Goal: Communication & Community: Connect with others

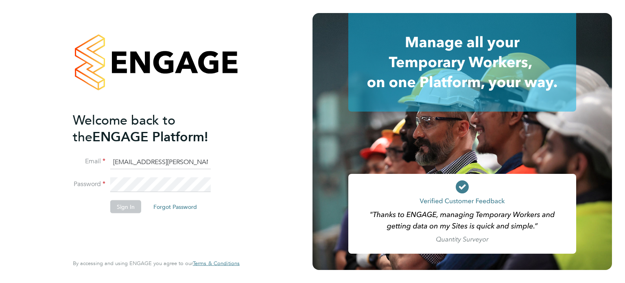
click at [151, 162] on input "[EMAIL_ADDRESS][PERSON_NAME][DOMAIN_NAME]" at bounding box center [160, 162] width 101 height 15
type input "[EMAIL_ADDRESS][DOMAIN_NAME]"
click at [129, 202] on button "Sign In" at bounding box center [125, 206] width 31 height 13
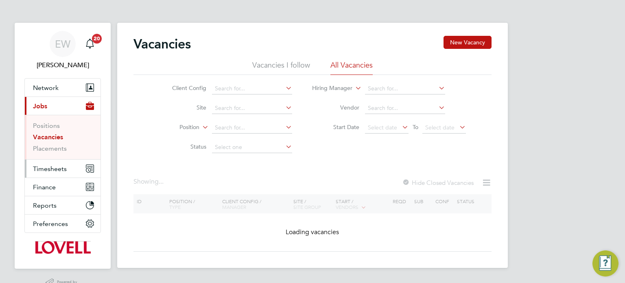
click at [57, 165] on span "Timesheets" at bounding box center [50, 169] width 34 height 8
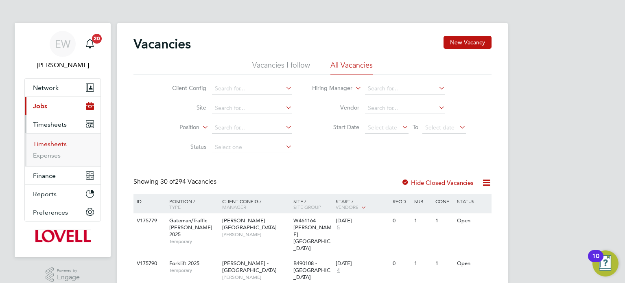
click at [58, 140] on link "Timesheets" at bounding box center [50, 144] width 34 height 8
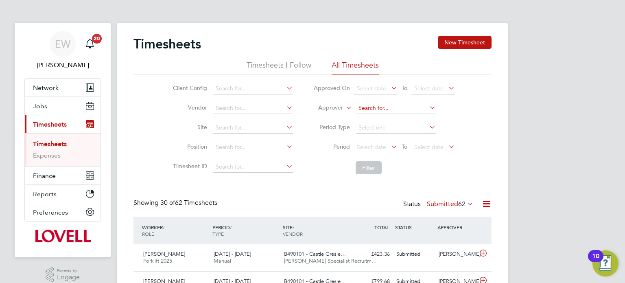
click at [365, 110] on input at bounding box center [396, 108] width 80 height 11
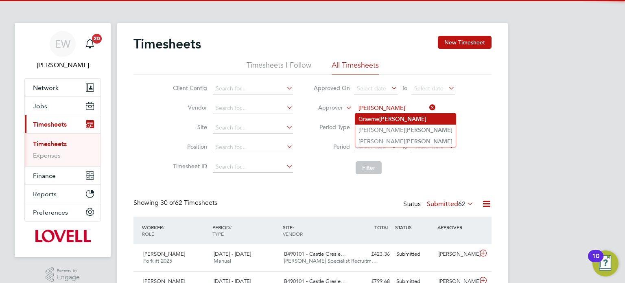
click at [388, 118] on b "Simpson" at bounding box center [402, 119] width 47 height 7
type input "[PERSON_NAME]"
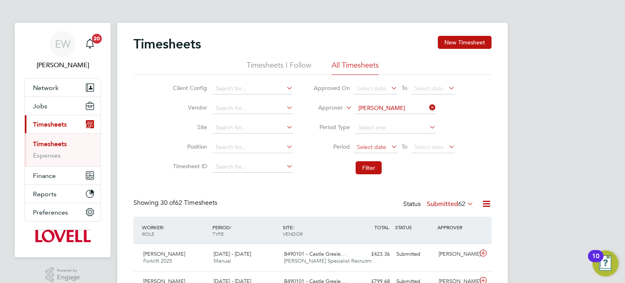
click at [380, 151] on span "Select date" at bounding box center [376, 147] width 44 height 11
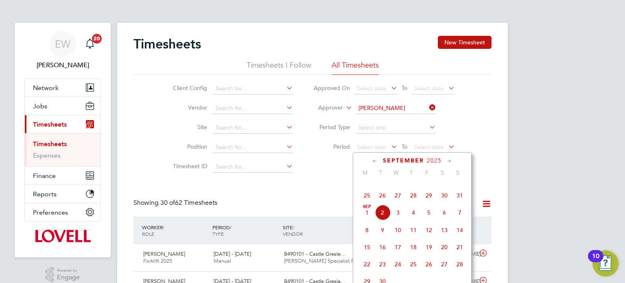
click at [447, 186] on span "23" at bounding box center [444, 178] width 15 height 15
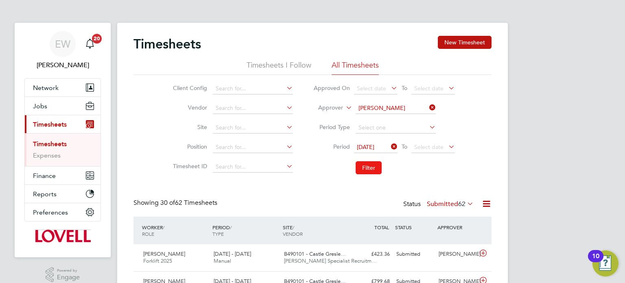
click at [363, 165] on button "Filter" at bounding box center [369, 167] width 26 height 13
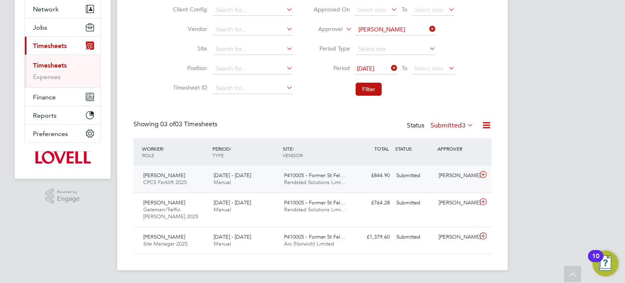
click at [447, 178] on div "Graeme Simpson" at bounding box center [457, 175] width 42 height 13
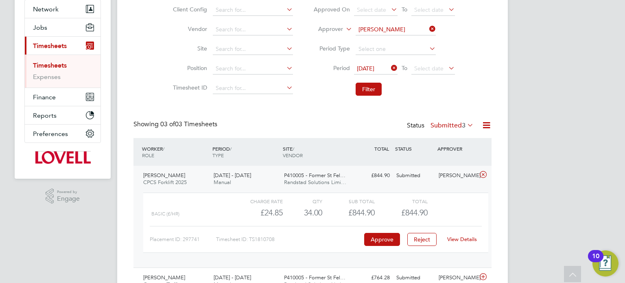
click at [461, 239] on link "View Details" at bounding box center [462, 239] width 30 height 7
click at [438, 182] on div "Graeme Simpson" at bounding box center [457, 175] width 42 height 13
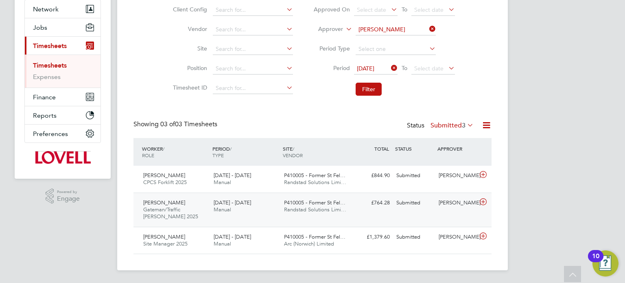
click at [443, 210] on div "Graeme Simpson" at bounding box center [457, 202] width 42 height 13
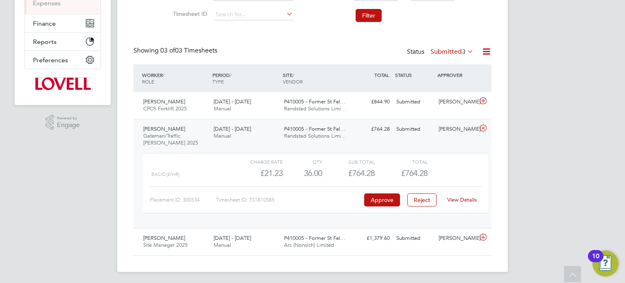
click at [464, 201] on link "View Details" at bounding box center [462, 199] width 30 height 7
click at [428, 129] on div "Submitted" at bounding box center [414, 129] width 42 height 13
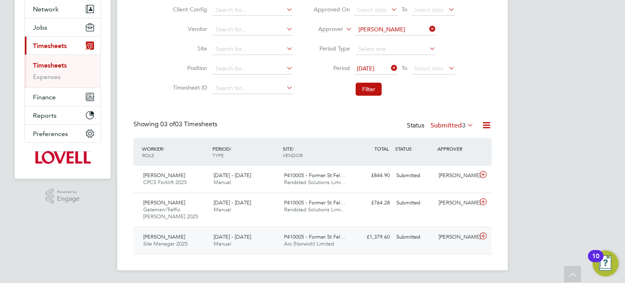
click at [437, 244] on div "Graeme Simpson" at bounding box center [457, 236] width 42 height 13
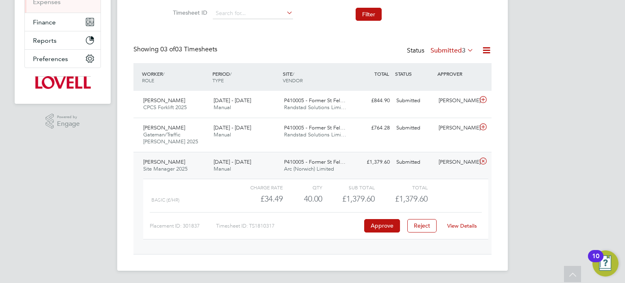
click at [461, 222] on link "View Details" at bounding box center [462, 225] width 30 height 7
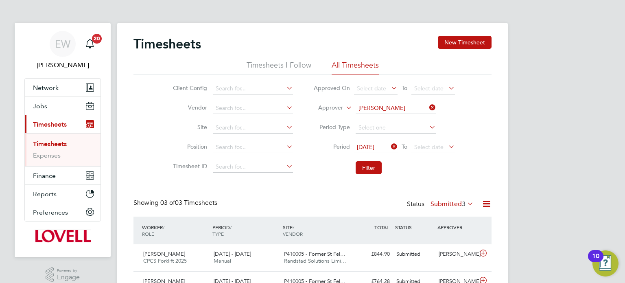
click at [428, 107] on icon at bounding box center [428, 107] width 0 height 11
click at [428, 148] on span "Select date" at bounding box center [428, 146] width 29 height 7
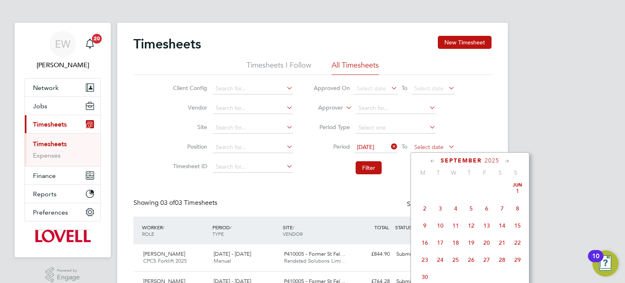
scroll to position [253, 0]
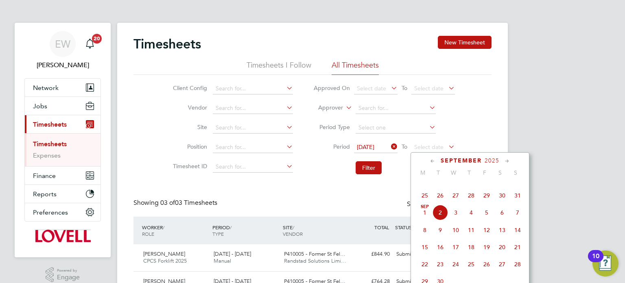
click at [490, 203] on span "29" at bounding box center [486, 195] width 15 height 15
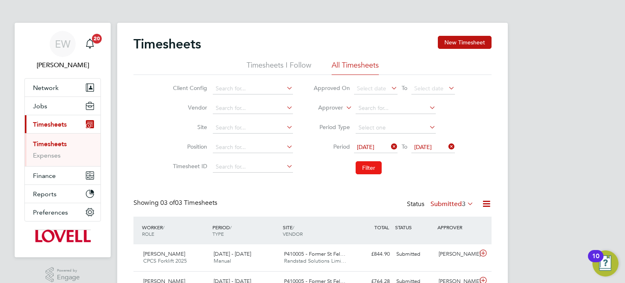
click at [366, 167] on button "Filter" at bounding box center [369, 167] width 26 height 13
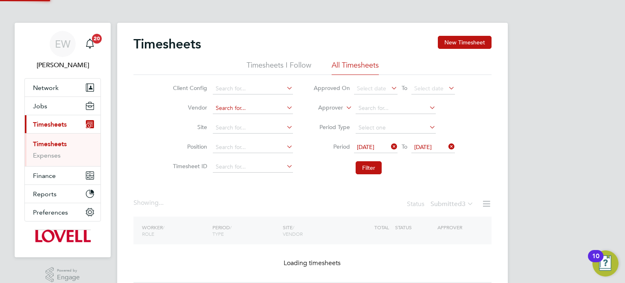
click at [219, 104] on input at bounding box center [253, 108] width 80 height 11
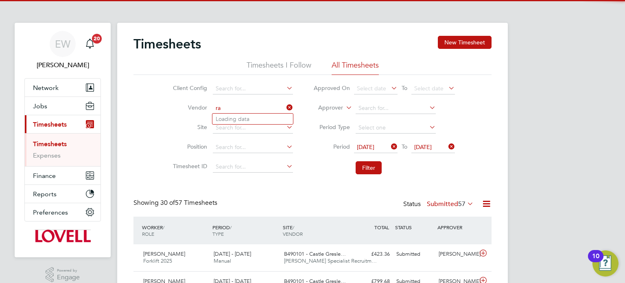
scroll to position [27, 71]
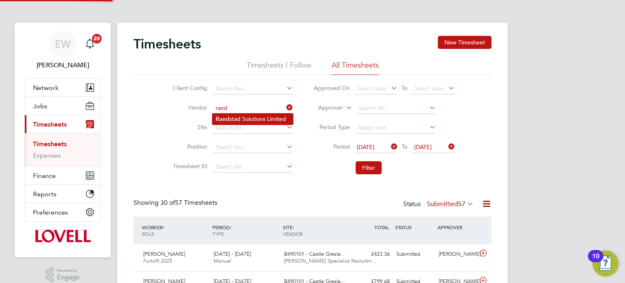
click at [231, 114] on li "Rand stad Solutions Limited" at bounding box center [252, 119] width 81 height 11
type input "Randstad Solutions Limited"
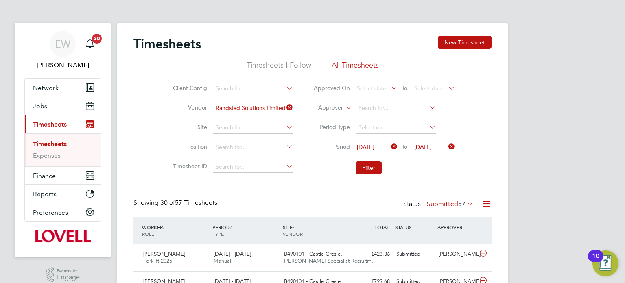
click at [358, 161] on li "Filter" at bounding box center [384, 167] width 162 height 21
click at [363, 165] on button "Filter" at bounding box center [369, 167] width 26 height 13
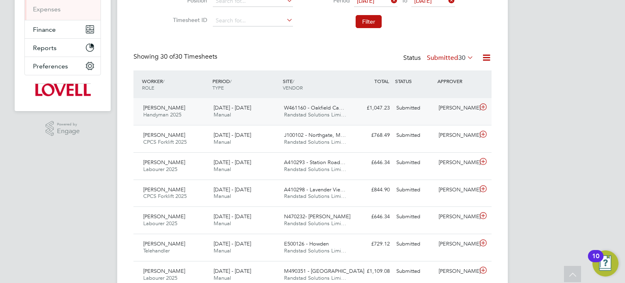
click at [440, 124] on div "Nathan Day Handyman 2025 23 - 29 Aug 2025 23 - 29 Aug 2025 Manual W461160 - Oak…" at bounding box center [313, 111] width 358 height 27
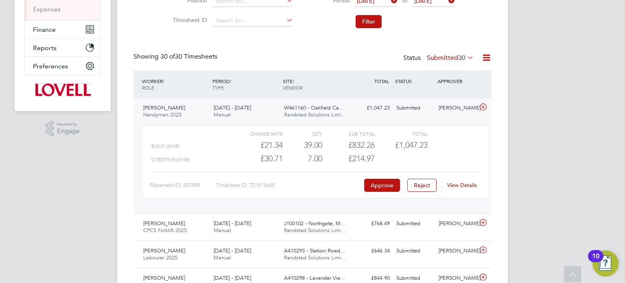
click at [444, 114] on div "Neil Palmer" at bounding box center [457, 107] width 42 height 13
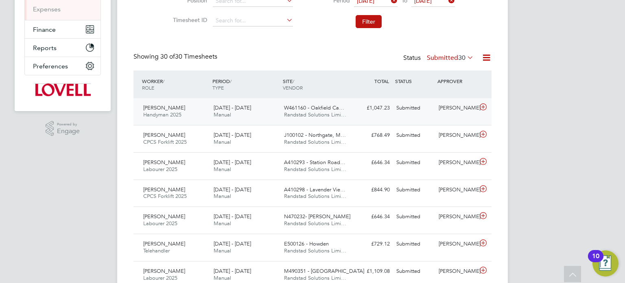
click at [444, 114] on div "Neil Palmer" at bounding box center [457, 107] width 42 height 13
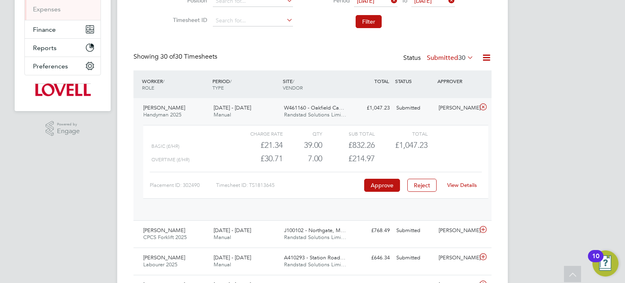
click at [444, 114] on div "Neil Palmer" at bounding box center [457, 107] width 42 height 13
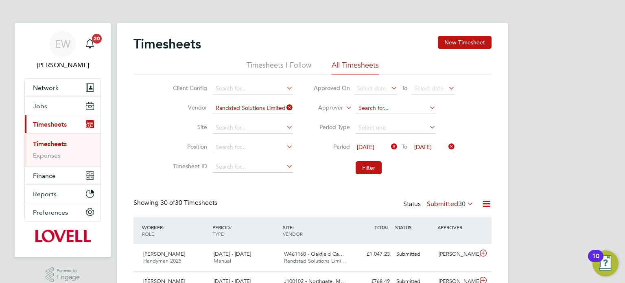
click at [370, 110] on input at bounding box center [396, 108] width 80 height 11
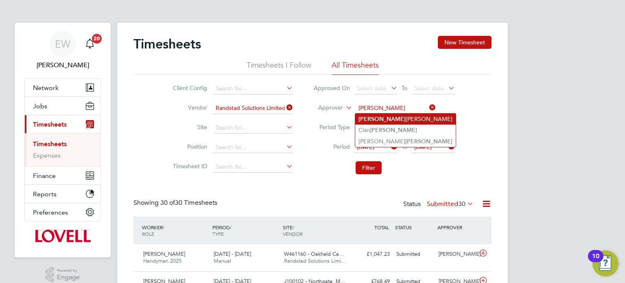
click at [374, 118] on li "Taylor Preece" at bounding box center [405, 119] width 101 height 11
type input "Taylor Preece"
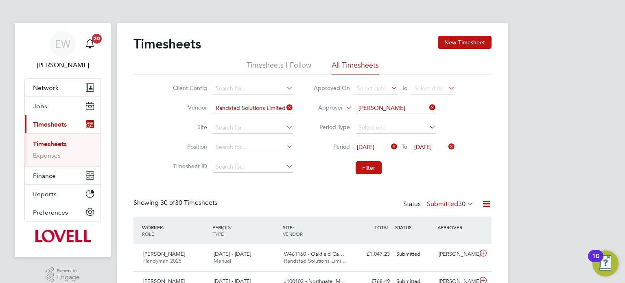
click at [386, 112] on input "Taylor Preece" at bounding box center [396, 108] width 80 height 11
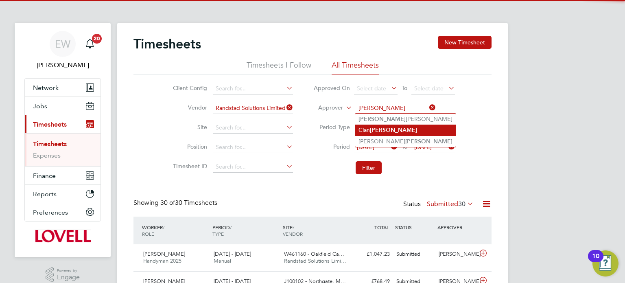
click at [389, 125] on li "Cian Taylor" at bounding box center [405, 130] width 101 height 11
type input "[PERSON_NAME]"
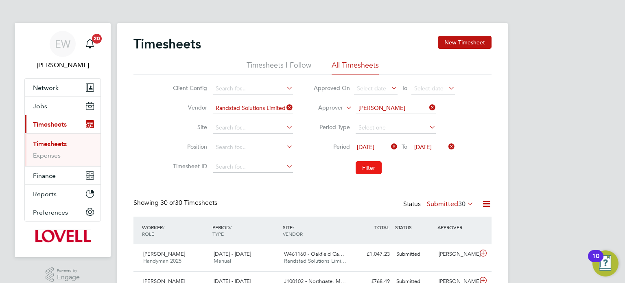
click at [370, 169] on button "Filter" at bounding box center [369, 167] width 26 height 13
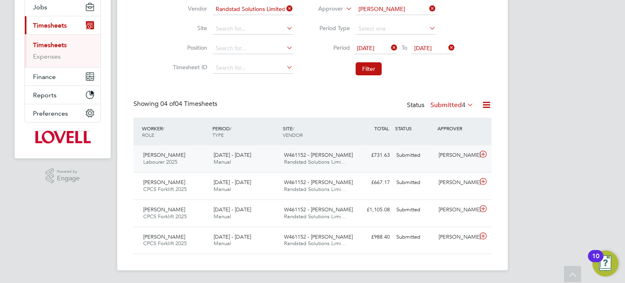
click at [463, 149] on div "[PERSON_NAME]" at bounding box center [457, 155] width 42 height 13
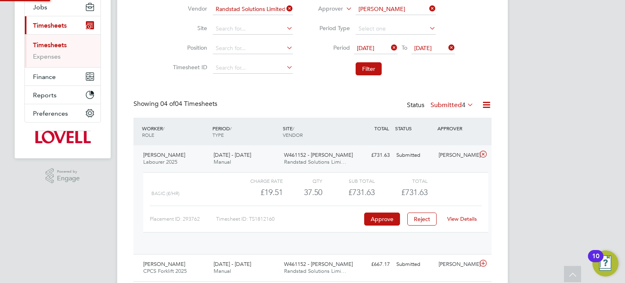
scroll to position [13, 79]
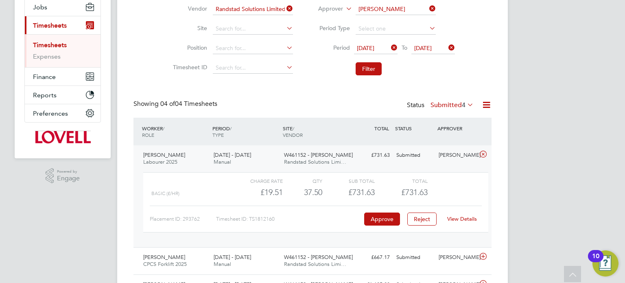
click at [428, 7] on icon at bounding box center [428, 8] width 0 height 11
click at [371, 72] on button "Filter" at bounding box center [369, 68] width 26 height 13
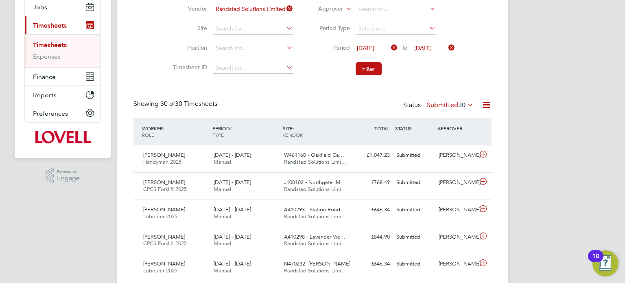
scroll to position [20, 71]
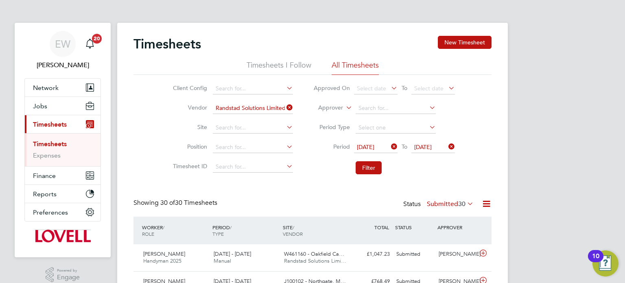
click at [449, 208] on div "Status Submitted 30" at bounding box center [439, 204] width 72 height 11
click at [446, 199] on div "Status Submitted 30" at bounding box center [439, 204] width 72 height 11
click at [447, 200] on label "Submitted 30" at bounding box center [450, 204] width 47 height 8
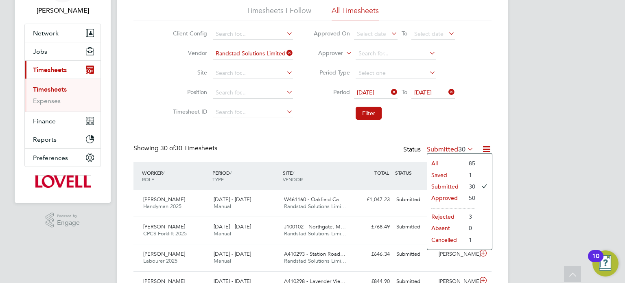
click at [446, 176] on li "Saved" at bounding box center [445, 174] width 37 height 11
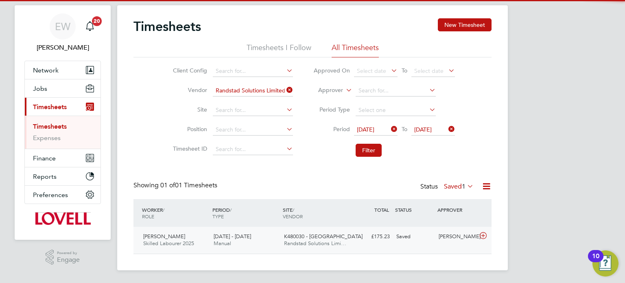
click at [456, 238] on div "Ryan Gill" at bounding box center [457, 236] width 42 height 13
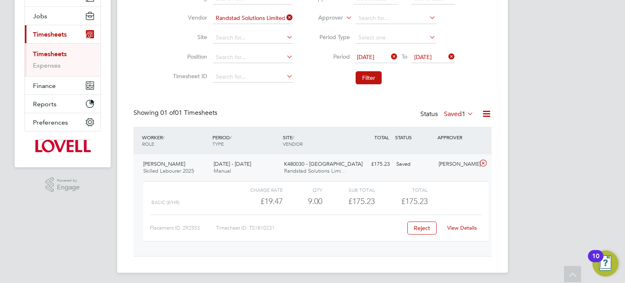
click at [467, 225] on link "View Details" at bounding box center [462, 227] width 30 height 7
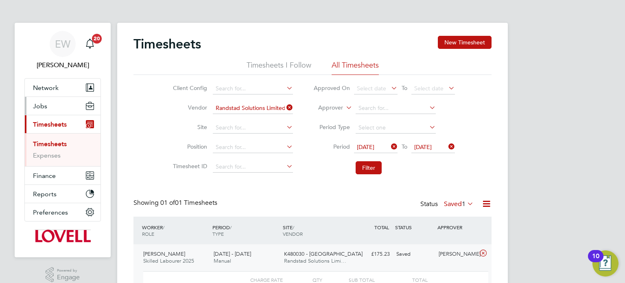
click at [37, 101] on button "Jobs" at bounding box center [63, 106] width 76 height 18
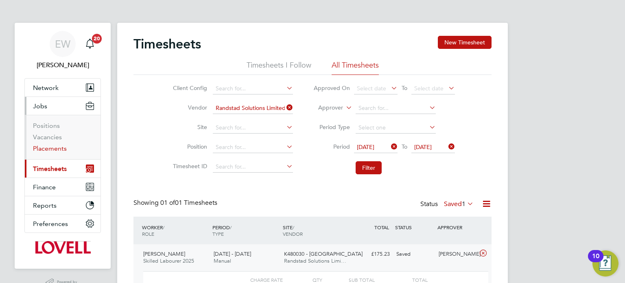
click at [56, 151] on link "Placements" at bounding box center [50, 149] width 34 height 8
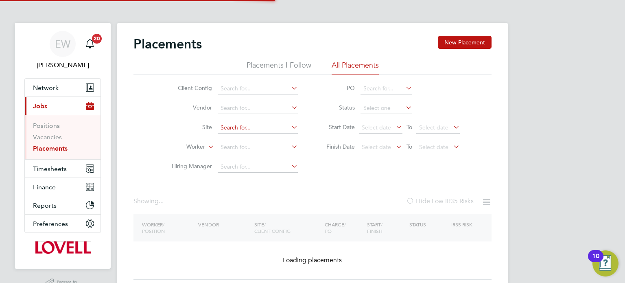
click at [235, 127] on input at bounding box center [258, 127] width 80 height 11
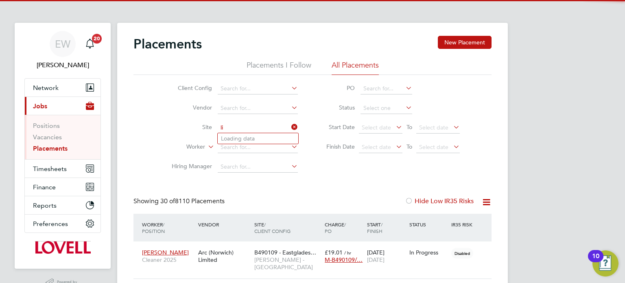
scroll to position [23, 71]
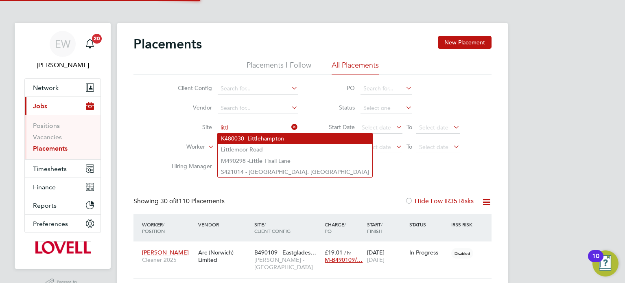
click at [247, 139] on li "K480030 - Littl ehampton" at bounding box center [295, 138] width 155 height 11
type input "K480030 - Littlehampton"
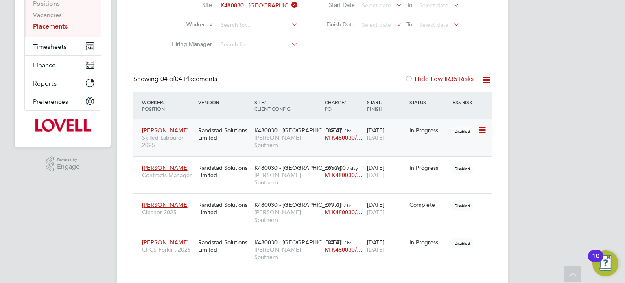
click at [291, 139] on span "Lovell - Southern" at bounding box center [287, 141] width 66 height 15
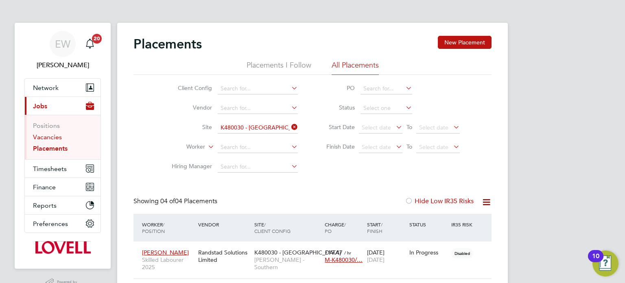
click at [51, 138] on link "Vacancies" at bounding box center [47, 137] width 29 height 8
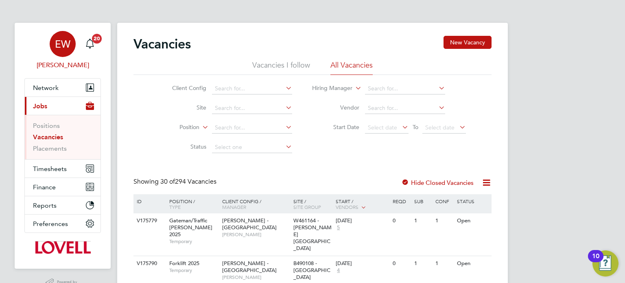
click at [50, 44] on div "EW" at bounding box center [63, 44] width 26 height 26
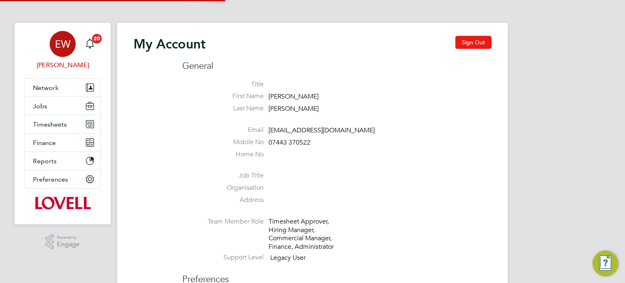
type input "labourdeskmslv@randstadcpe.com"
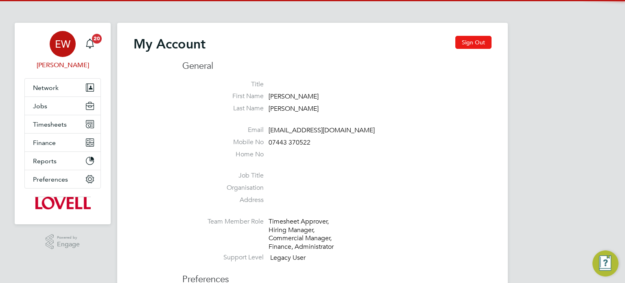
click at [477, 46] on button "Sign Out" at bounding box center [474, 42] width 36 height 13
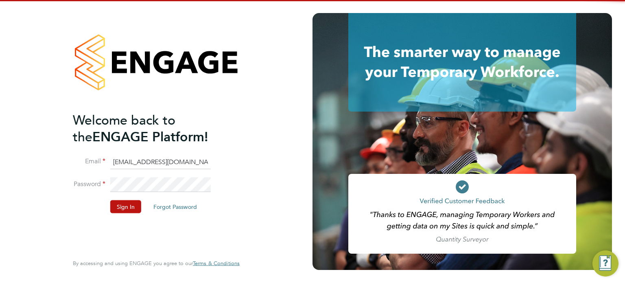
click at [165, 166] on input "labourdeskmslv@randstadcpe.com" at bounding box center [160, 162] width 101 height 15
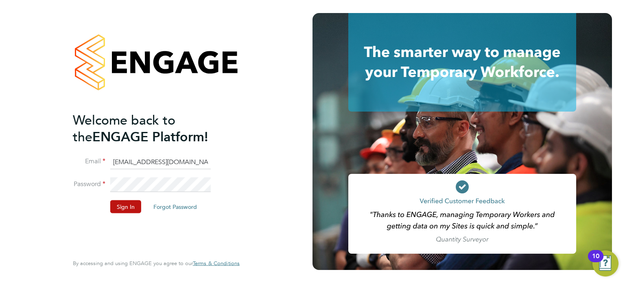
type input "[EMAIL_ADDRESS][PERSON_NAME][DOMAIN_NAME]"
click at [124, 208] on button "Sign In" at bounding box center [125, 206] width 31 height 13
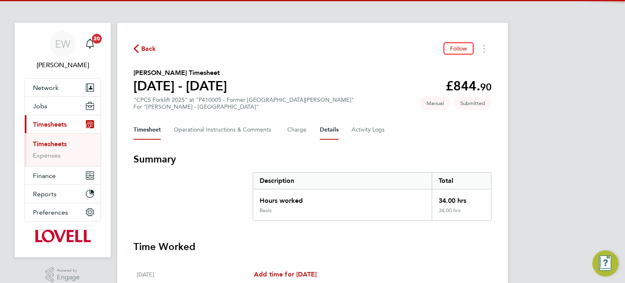
click at [326, 137] on button "Details" at bounding box center [329, 130] width 19 height 20
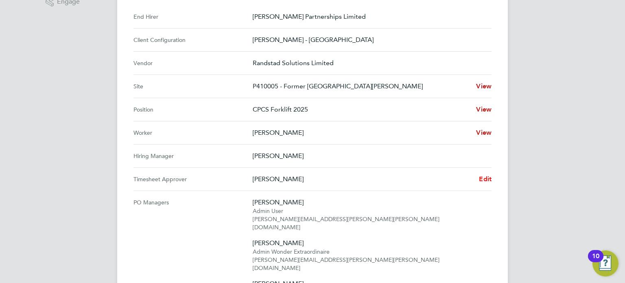
scroll to position [274, 0]
click at [486, 183] on link "Edit" at bounding box center [485, 180] width 13 height 10
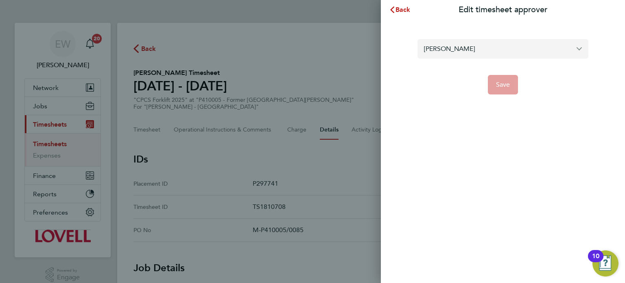
click at [463, 52] on input "[PERSON_NAME]" at bounding box center [503, 48] width 171 height 19
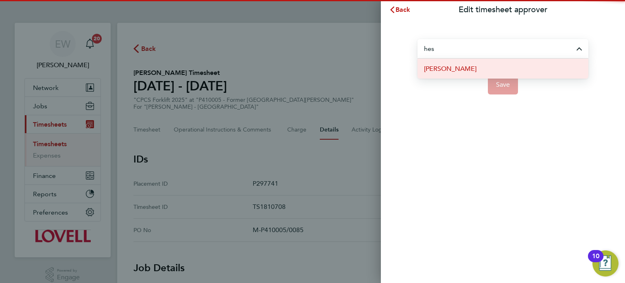
click at [457, 64] on span "[PERSON_NAME]" at bounding box center [450, 69] width 53 height 10
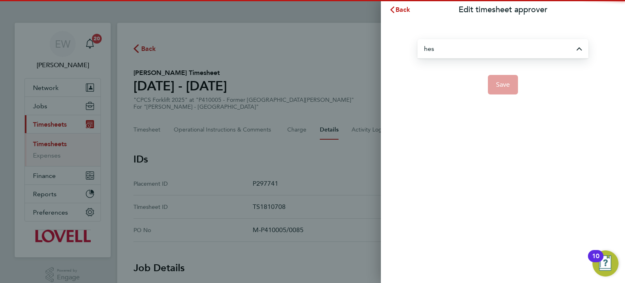
type input "[PERSON_NAME]"
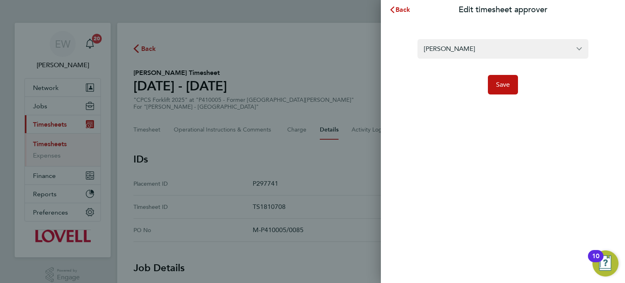
click at [519, 81] on app-form-button "Save" at bounding box center [503, 85] width 171 height 20
click at [517, 81] on button "Save" at bounding box center [503, 85] width 31 height 20
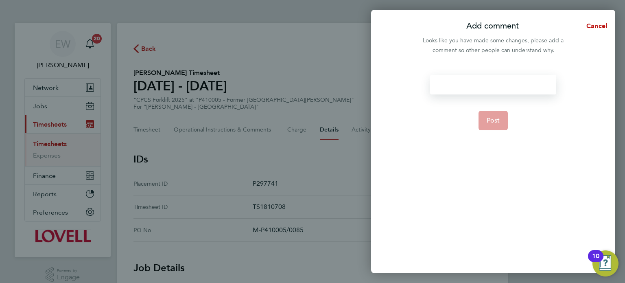
click at [517, 81] on div at bounding box center [493, 85] width 126 height 20
drag, startPoint x: 535, startPoint y: 90, endPoint x: 417, endPoint y: 73, distance: 119.6
click at [417, 73] on div "Timesheet approver changed Post" at bounding box center [493, 169] width 244 height 208
copy div "Timesheet approver changed"
click at [501, 119] on button "Post" at bounding box center [494, 121] width 30 height 20
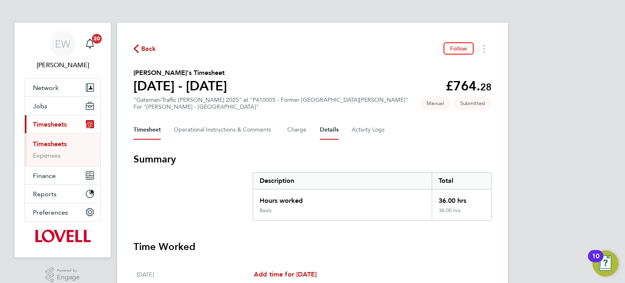
click at [333, 129] on button "Details" at bounding box center [329, 130] width 19 height 20
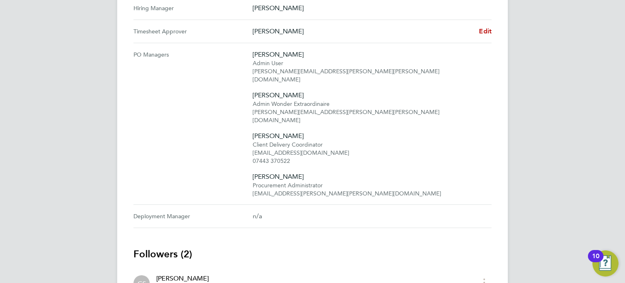
scroll to position [417, 0]
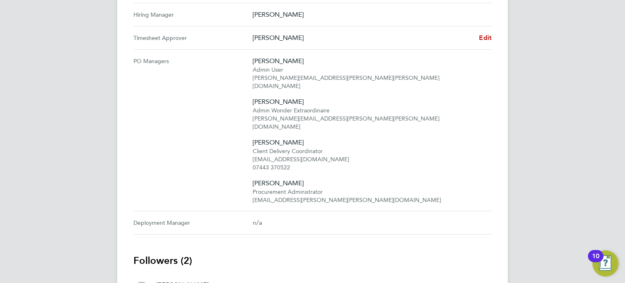
click at [484, 37] on span "Edit" at bounding box center [485, 38] width 13 height 8
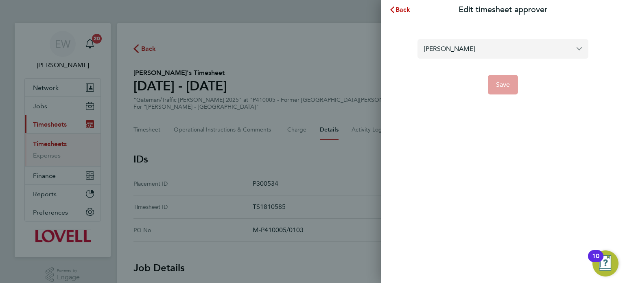
click at [471, 52] on input "[PERSON_NAME]" at bounding box center [503, 48] width 171 height 19
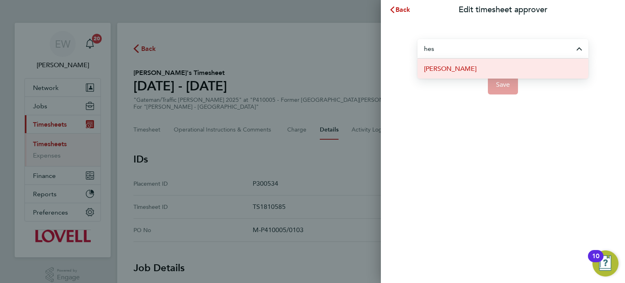
click at [473, 65] on li "[PERSON_NAME]" at bounding box center [503, 69] width 171 height 20
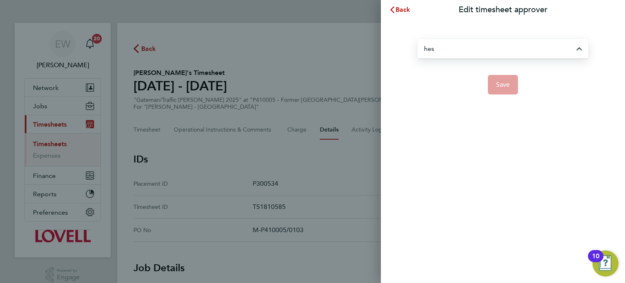
type input "[PERSON_NAME]"
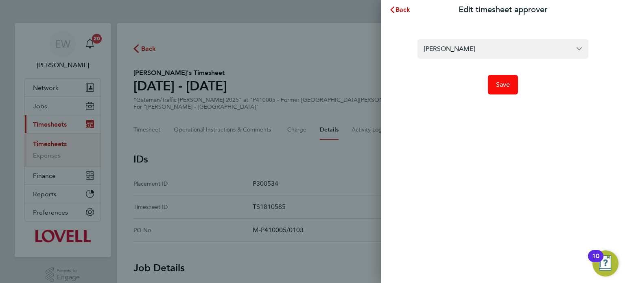
click at [502, 79] on button "Save" at bounding box center [503, 85] width 31 height 20
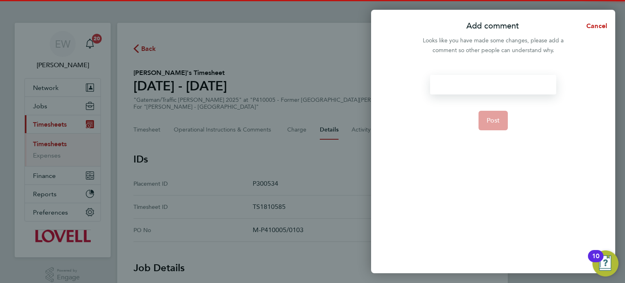
click at [502, 79] on div at bounding box center [493, 85] width 126 height 20
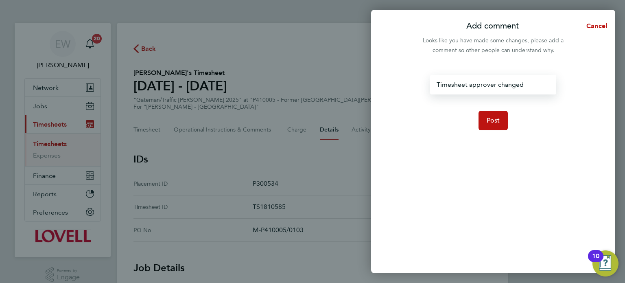
click at [499, 136] on form "Timesheet approver changed Post" at bounding box center [493, 138] width 132 height 126
click at [497, 126] on button "Post" at bounding box center [494, 121] width 30 height 20
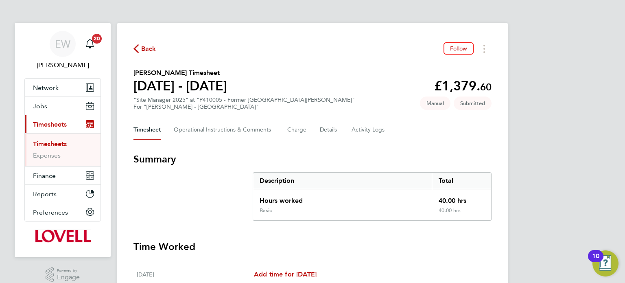
click at [325, 123] on button "Details" at bounding box center [329, 130] width 19 height 20
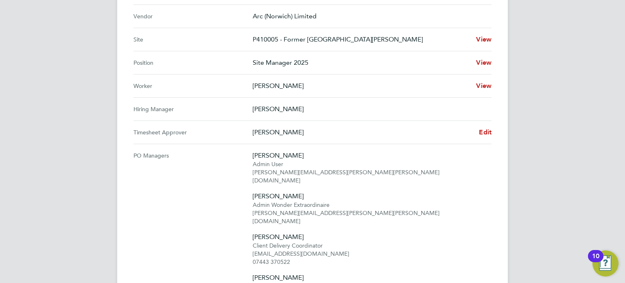
scroll to position [320, 0]
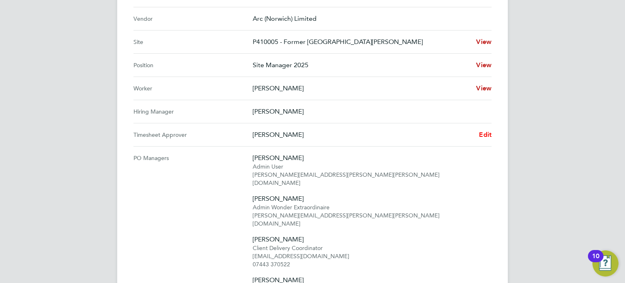
click at [487, 134] on span "Edit" at bounding box center [485, 135] width 13 height 8
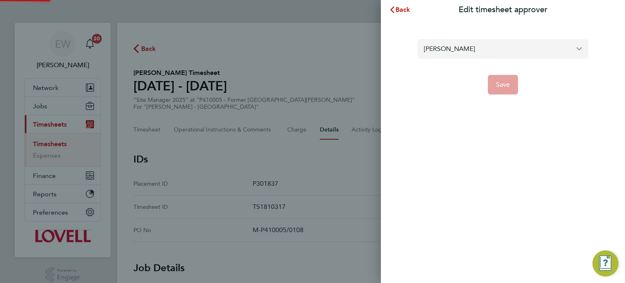
click at [481, 50] on input "[PERSON_NAME]" at bounding box center [503, 48] width 171 height 19
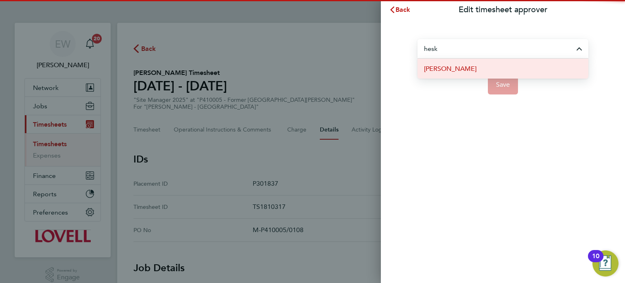
click at [479, 72] on li "[PERSON_NAME]" at bounding box center [503, 69] width 171 height 20
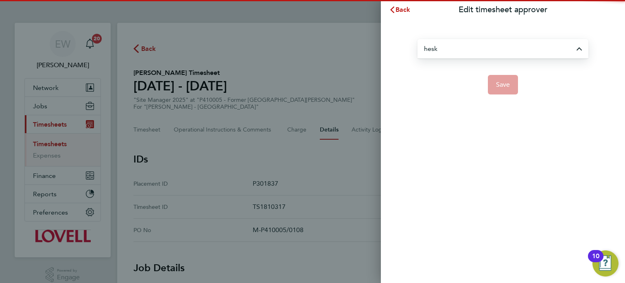
type input "[PERSON_NAME]"
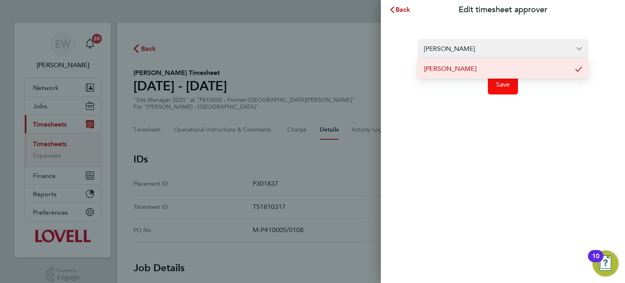
click at [491, 81] on button "Save" at bounding box center [503, 85] width 31 height 20
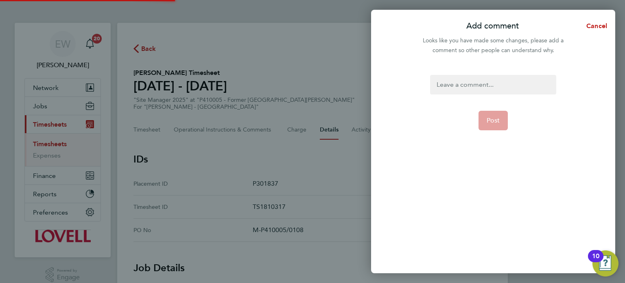
click at [491, 81] on div at bounding box center [493, 85] width 126 height 20
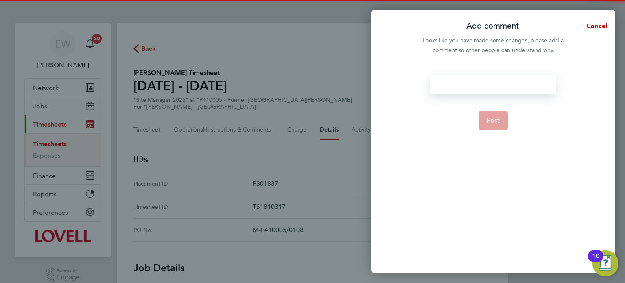
click at [491, 81] on div at bounding box center [493, 85] width 126 height 20
paste div
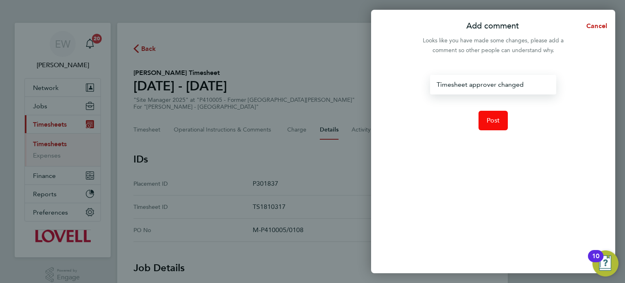
click at [495, 112] on button "Post" at bounding box center [494, 121] width 30 height 20
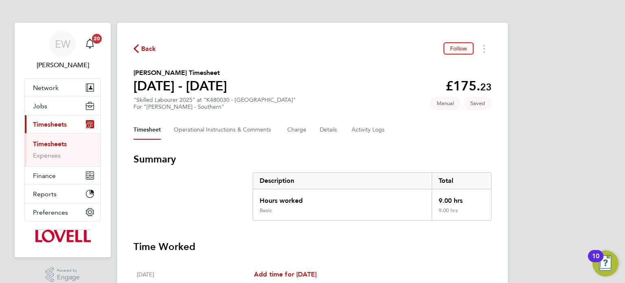
click at [625, 276] on div "EW Emma Wells Notifications 20 Applications: Network Team Members Businesses Si…" at bounding box center [312, 274] width 625 height 549
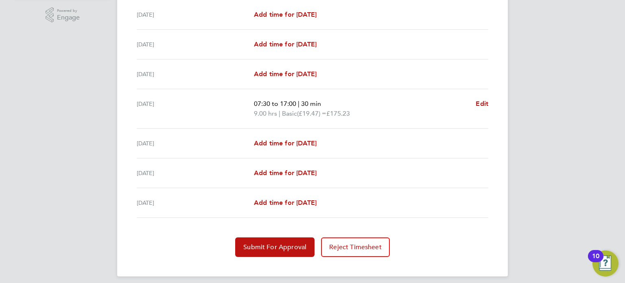
scroll to position [265, 0]
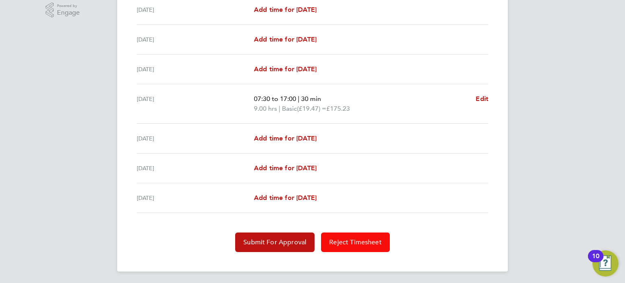
click at [344, 247] on button "Reject Timesheet" at bounding box center [355, 242] width 69 height 20
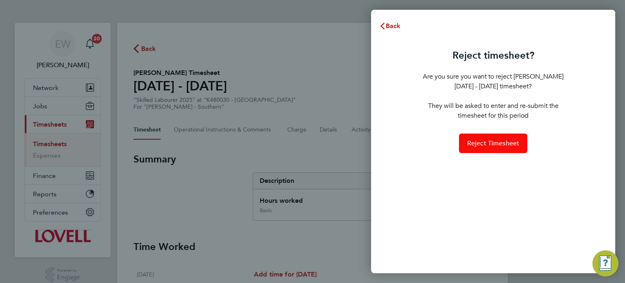
click at [470, 144] on span "Reject Timesheet" at bounding box center [493, 143] width 53 height 8
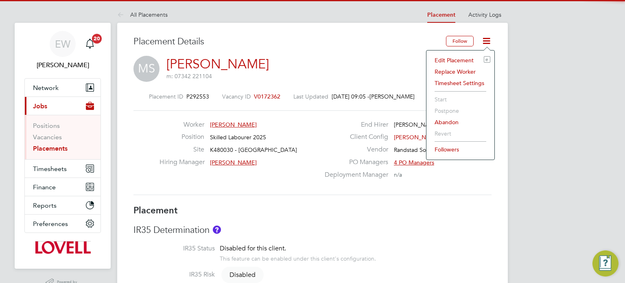
click at [458, 59] on li "Edit Placement e" at bounding box center [461, 60] width 60 height 11
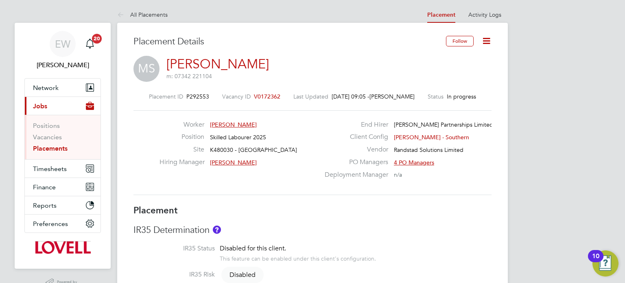
type input "[PERSON_NAME]"
type input "Ryan Gill"
type input "06 Jun 2025"
type input "02 Nov 2025"
type input "08:00"
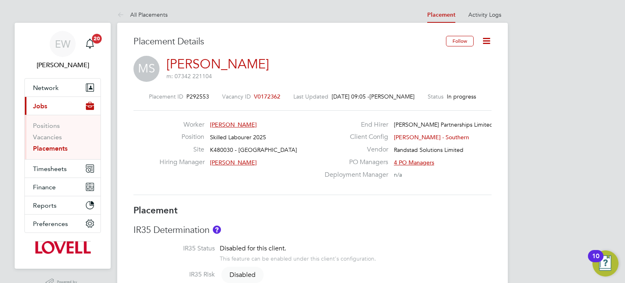
type input "17:00"
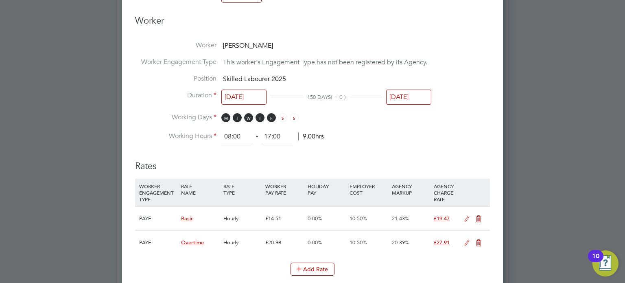
click at [416, 99] on input "02 Nov 2025" at bounding box center [408, 97] width 45 height 15
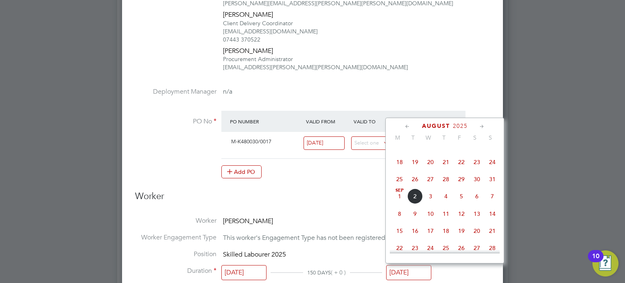
click at [465, 169] on span "22" at bounding box center [461, 161] width 15 height 15
type input "22 Aug 2025"
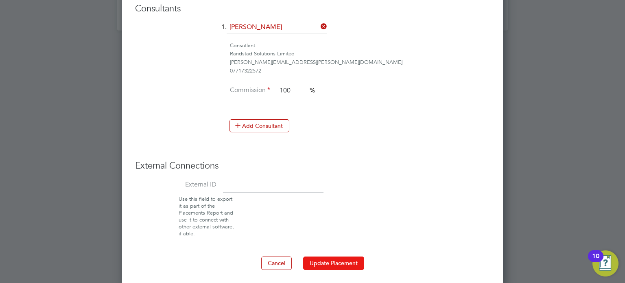
click at [339, 257] on button "Update Placement" at bounding box center [333, 262] width 61 height 13
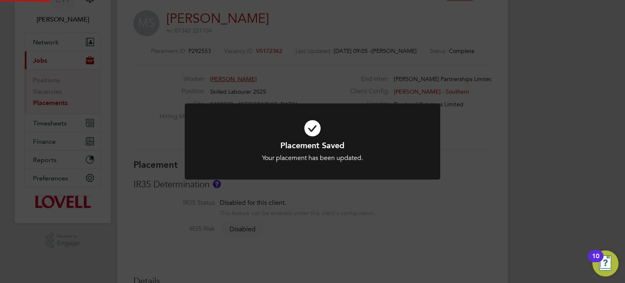
click at [553, 229] on div "Placement Saved Your placement has been updated. Cancel Okay" at bounding box center [312, 141] width 625 height 283
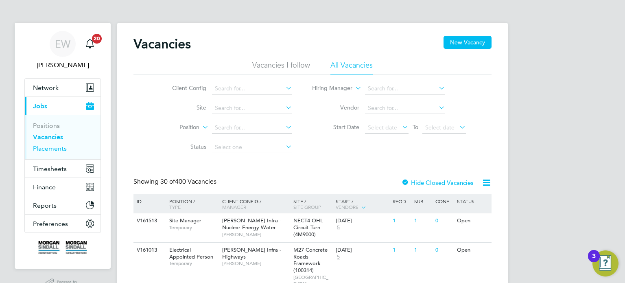
click at [57, 148] on link "Placements" at bounding box center [50, 149] width 34 height 8
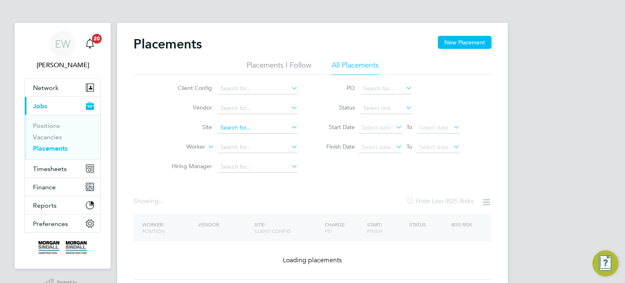
click at [245, 126] on input at bounding box center [258, 127] width 80 height 11
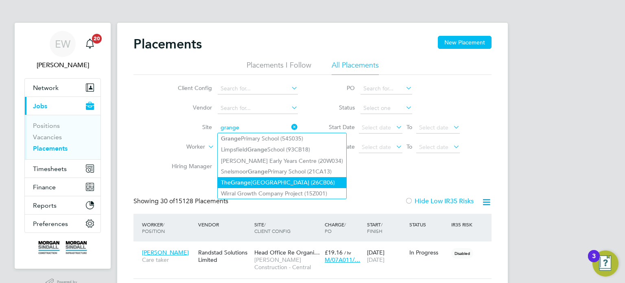
click at [261, 180] on li "The Grange University Hospital (26CB06)" at bounding box center [282, 182] width 129 height 11
type input "The Grange University Hospital (26CB06)"
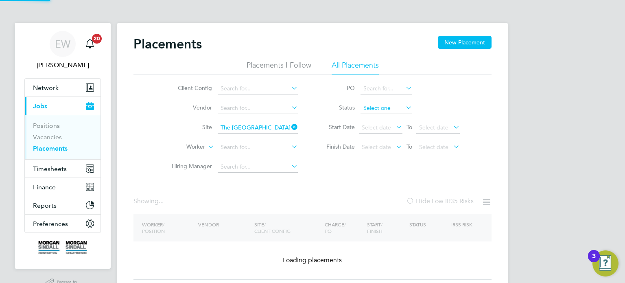
click at [378, 105] on input at bounding box center [387, 108] width 52 height 11
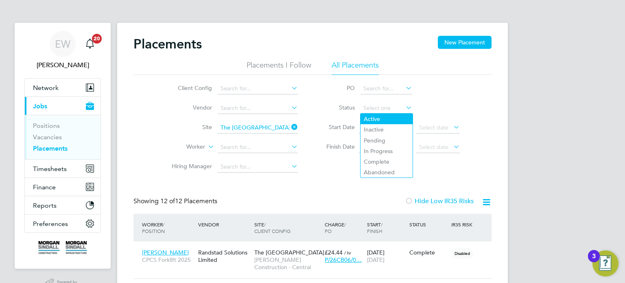
click at [378, 119] on li "Active" at bounding box center [387, 119] width 52 height 11
type input "Active"
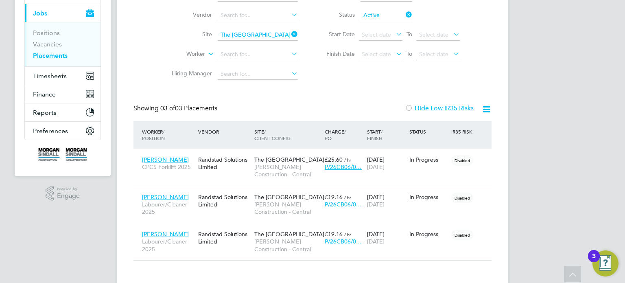
click at [404, 16] on icon at bounding box center [404, 14] width 0 height 11
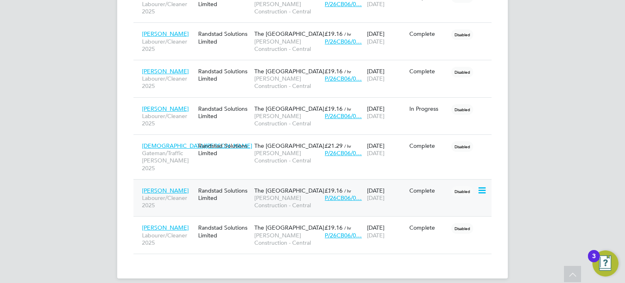
click at [264, 194] on span "Morgan Sindall Construction - Central" at bounding box center [287, 201] width 66 height 15
click at [276, 118] on span "Morgan Sindall Construction - Central" at bounding box center [287, 119] width 66 height 15
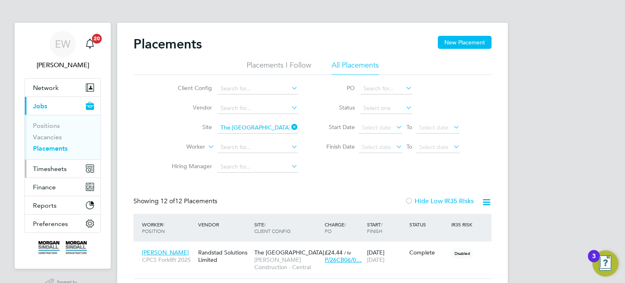
click at [46, 168] on span "Timesheets" at bounding box center [50, 169] width 34 height 8
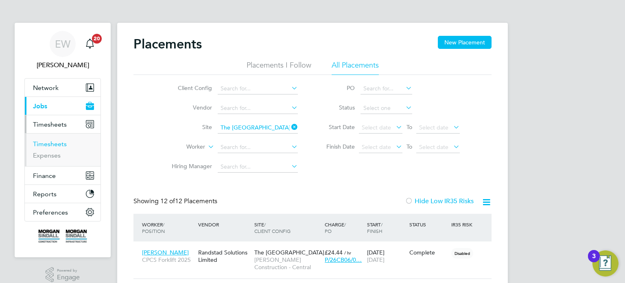
click at [55, 143] on link "Timesheets" at bounding box center [50, 144] width 34 height 8
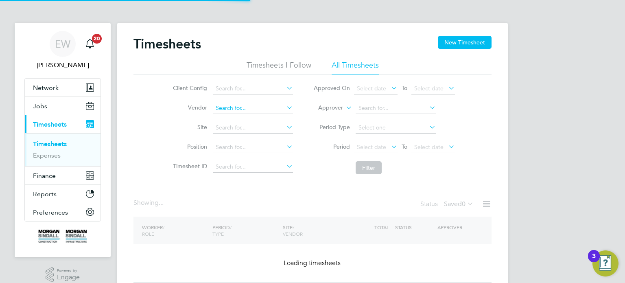
click at [254, 109] on input at bounding box center [253, 108] width 80 height 11
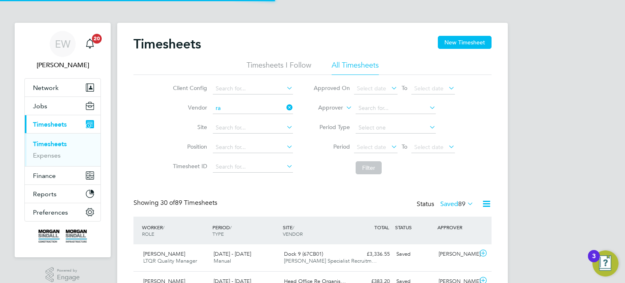
scroll to position [20, 71]
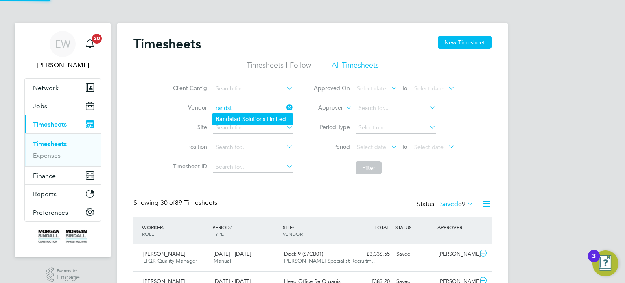
click at [262, 114] on li "Randst ad Solutions Limited" at bounding box center [252, 119] width 81 height 11
type input "Randstad Solutions Limited"
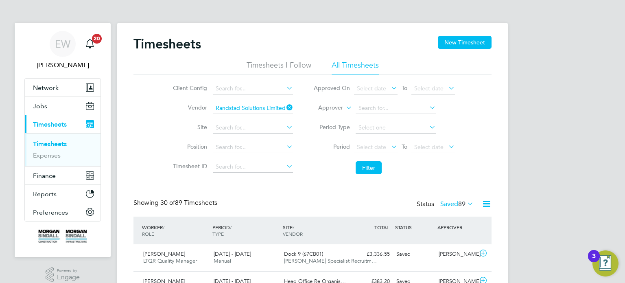
click at [359, 139] on li "Period Select date To Select date" at bounding box center [384, 148] width 162 height 20
click at [367, 146] on span "Select date" at bounding box center [371, 146] width 29 height 7
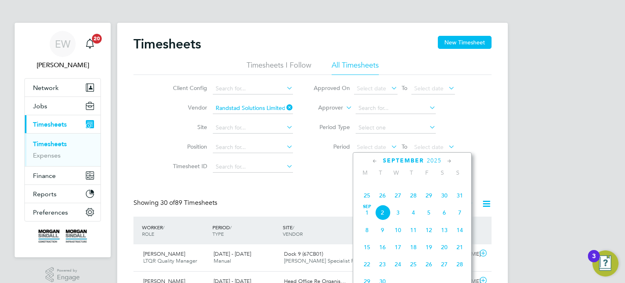
click at [440, 186] on span "23" at bounding box center [444, 178] width 15 height 15
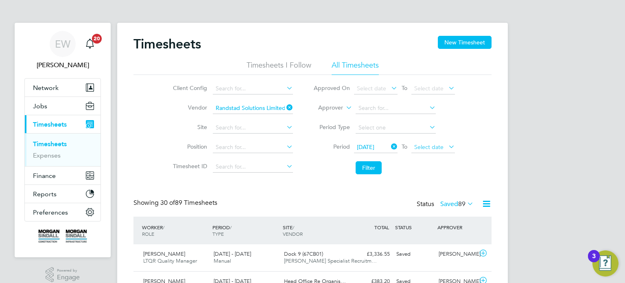
click at [442, 150] on span "Select date" at bounding box center [434, 147] width 44 height 11
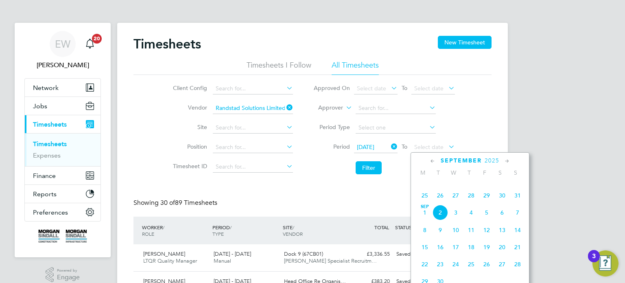
click at [486, 203] on span "29" at bounding box center [486, 195] width 15 height 15
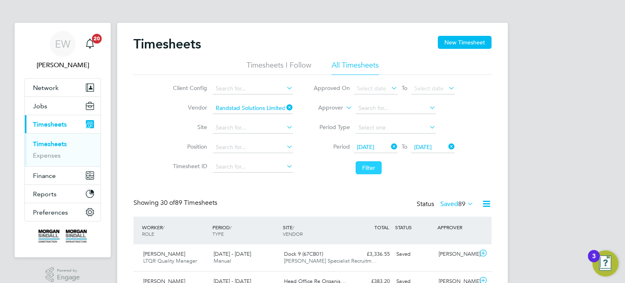
click at [360, 167] on button "Filter" at bounding box center [369, 167] width 26 height 13
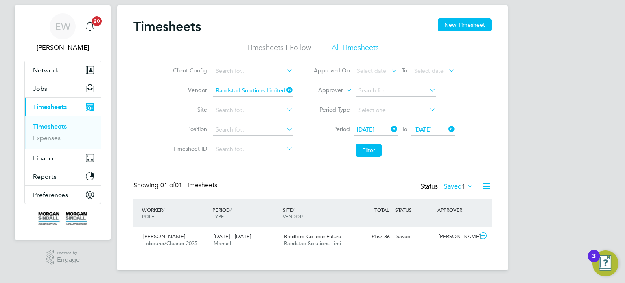
click at [456, 181] on div "Status Saved 1" at bounding box center [448, 186] width 55 height 11
click at [456, 183] on label "Saved 1" at bounding box center [459, 186] width 30 height 8
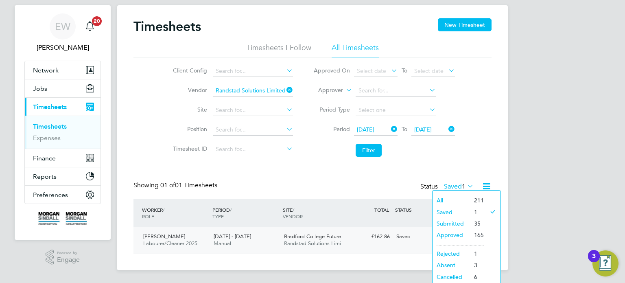
click at [410, 248] on div "Martin Geldard Labourer/Cleaner 2025 23 - 29 Aug 2025 23 - 29 Aug 2025 Manual B…" at bounding box center [313, 240] width 358 height 27
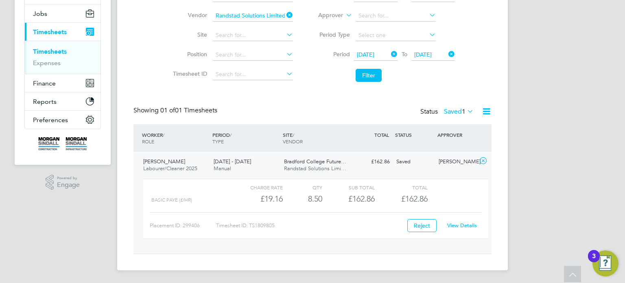
click at [467, 224] on link "View Details" at bounding box center [462, 225] width 30 height 7
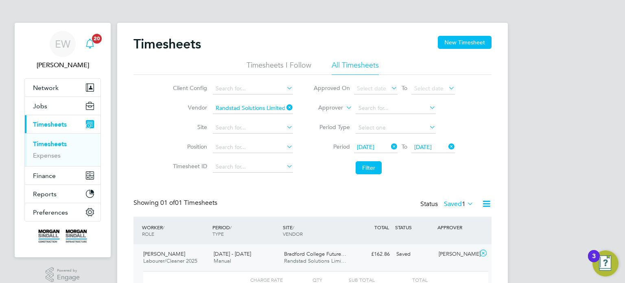
click at [58, 61] on span "Emma Wells" at bounding box center [62, 65] width 77 height 10
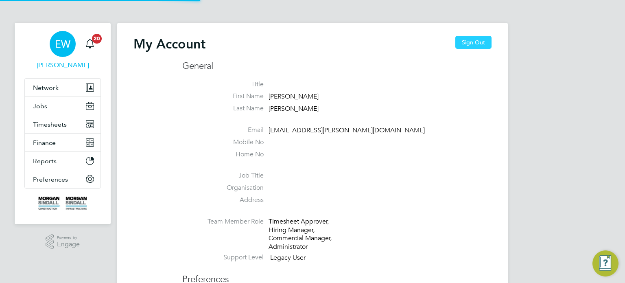
type input "[EMAIL_ADDRESS][DOMAIN_NAME]"
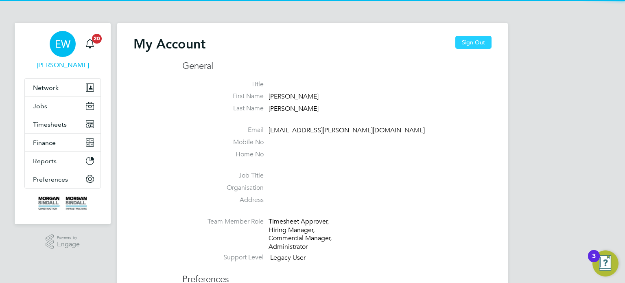
click at [458, 39] on button "Sign Out" at bounding box center [474, 42] width 36 height 13
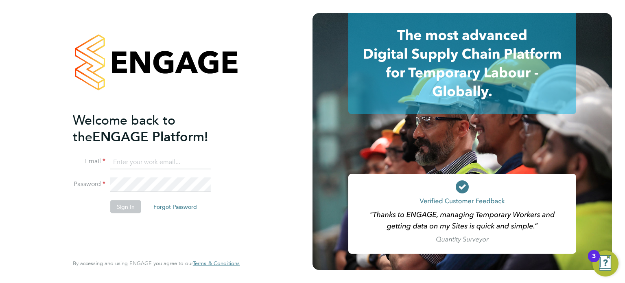
type input "[EMAIL_ADDRESS][DOMAIN_NAME]"
click at [151, 169] on li "Email labourdeskmslv@randstadcpe.com" at bounding box center [152, 166] width 159 height 23
click at [119, 207] on button "Sign In" at bounding box center [125, 206] width 31 height 13
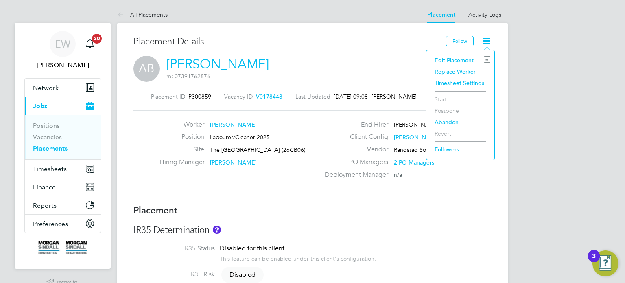
click at [455, 62] on li "Edit Placement e" at bounding box center [461, 60] width 60 height 11
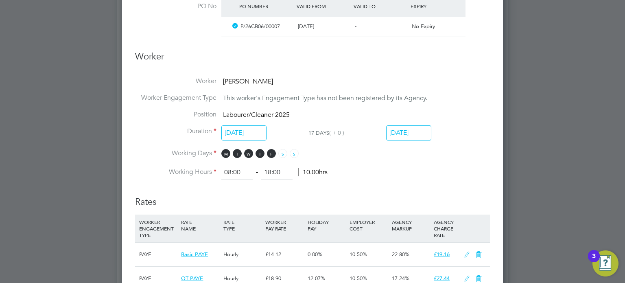
click at [423, 126] on input "[DATE]" at bounding box center [408, 132] width 45 height 15
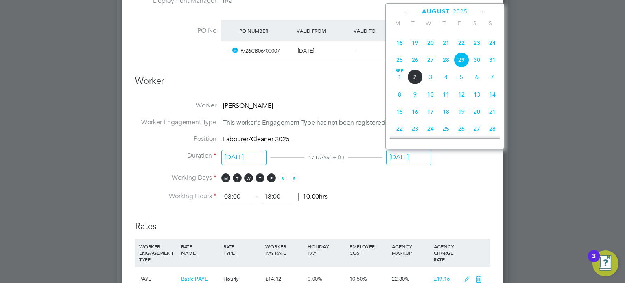
click at [463, 85] on span "5" at bounding box center [461, 76] width 15 height 15
type input "05 Sep 2025"
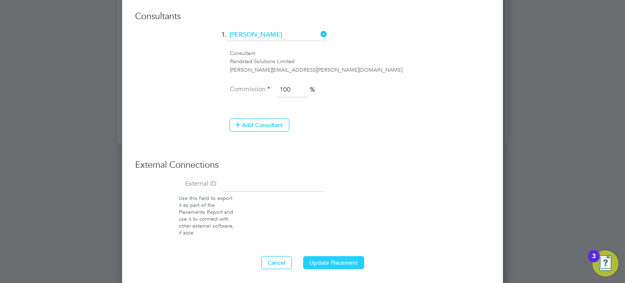
click at [340, 262] on button "Update Placement" at bounding box center [333, 262] width 61 height 13
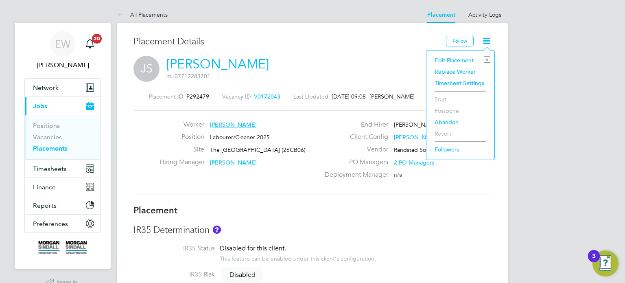
click at [462, 59] on li "Edit Placement e" at bounding box center [461, 60] width 60 height 11
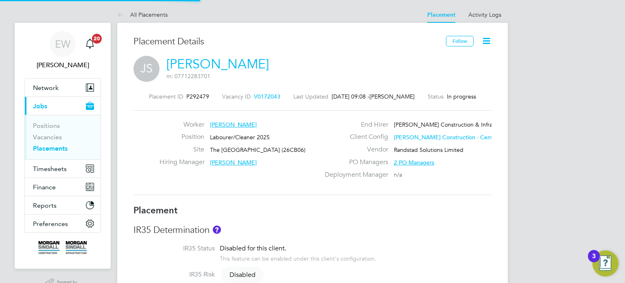
type input "Jayesh Mistry"
type input "04 Jun 2025"
type input "23 Nov 2025"
type input "08:00"
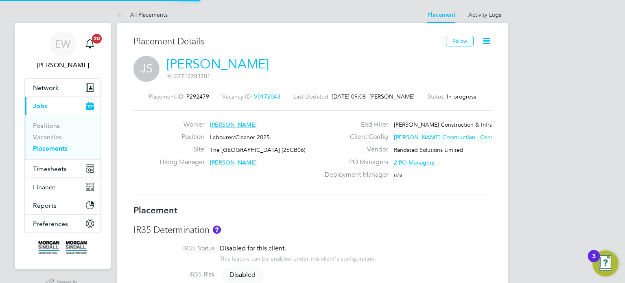
type input "18:00"
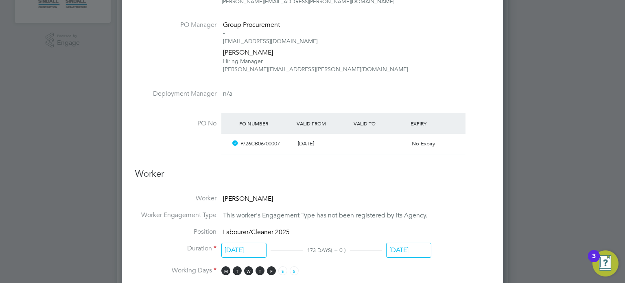
click at [417, 250] on input "23 Nov 2025" at bounding box center [408, 250] width 45 height 15
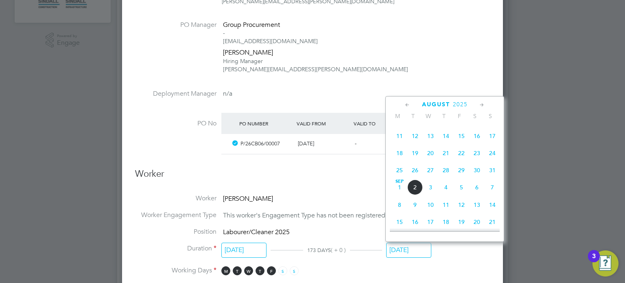
click at [415, 195] on span "2" at bounding box center [414, 187] width 15 height 15
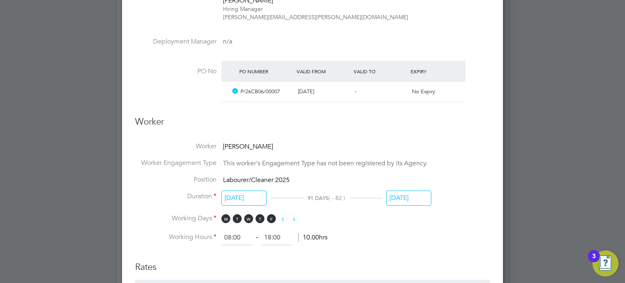
click at [414, 201] on input "02 Sep 2025" at bounding box center [408, 198] width 45 height 15
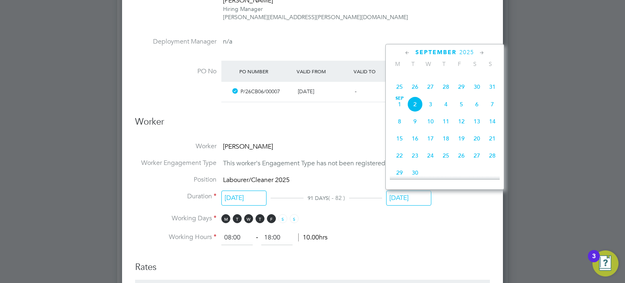
click at [462, 77] on span "22" at bounding box center [461, 69] width 15 height 15
type input "22 Aug 2025"
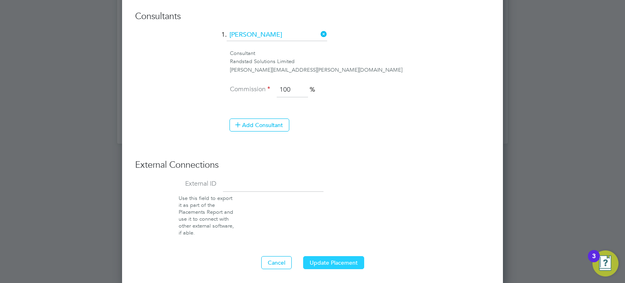
click at [351, 261] on button "Update Placement" at bounding box center [333, 262] width 61 height 13
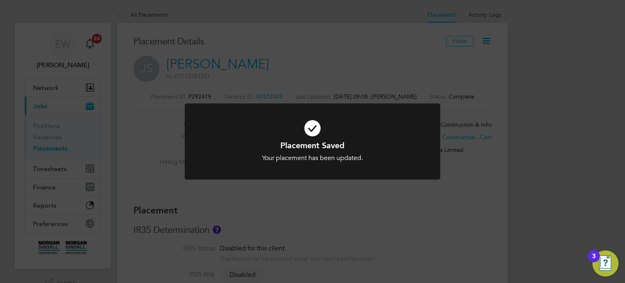
click at [456, 213] on div "Placement Saved Your placement has been updated. Cancel Okay" at bounding box center [312, 141] width 625 height 283
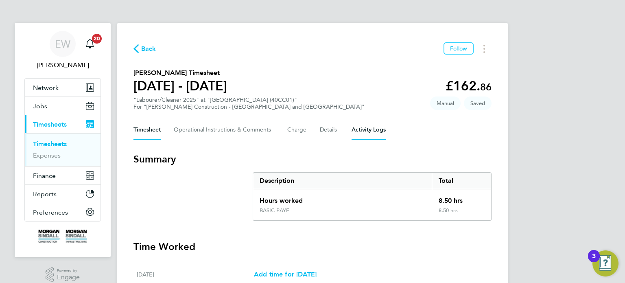
click at [372, 132] on Logs-tab "Activity Logs" at bounding box center [369, 130] width 34 height 20
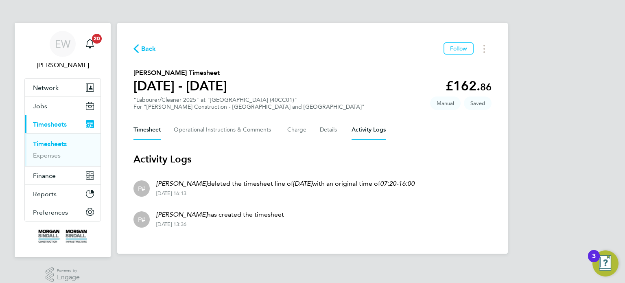
click at [145, 131] on button "Timesheet" at bounding box center [147, 130] width 27 height 20
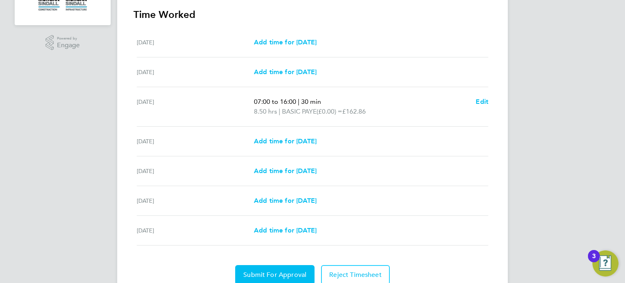
scroll to position [232, 0]
click at [482, 104] on span "Edit" at bounding box center [482, 102] width 13 height 8
select select "30"
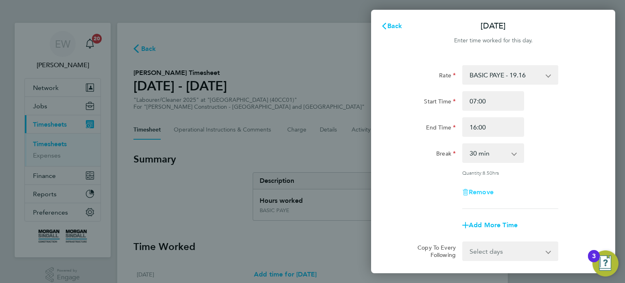
click at [489, 192] on span "Remove" at bounding box center [481, 192] width 25 height 8
select select "null"
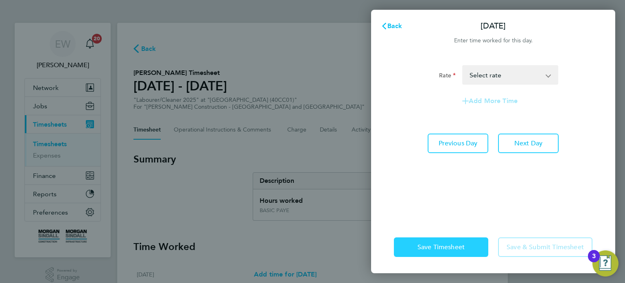
click at [461, 239] on button "Save Timesheet" at bounding box center [441, 247] width 94 height 20
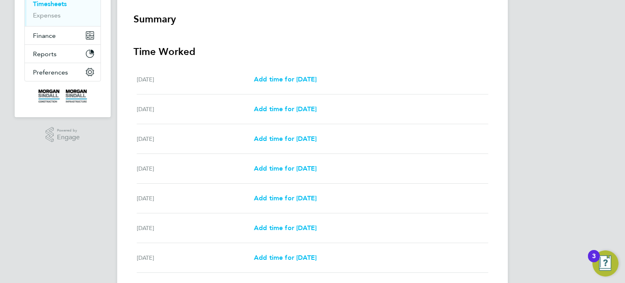
scroll to position [141, 0]
click at [308, 169] on span "Add time for [DATE]" at bounding box center [285, 168] width 63 height 8
select select "30"
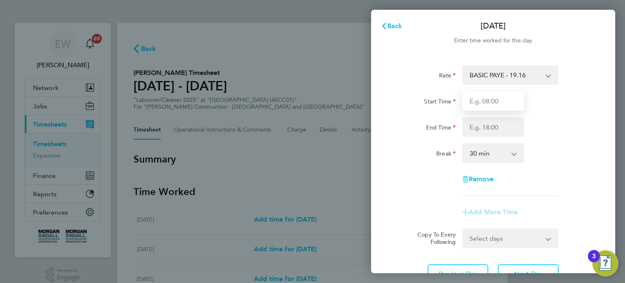
click at [496, 103] on input "Start Time" at bounding box center [493, 101] width 62 height 20
type input "07:30"
click at [495, 122] on input "End Time" at bounding box center [493, 127] width 62 height 20
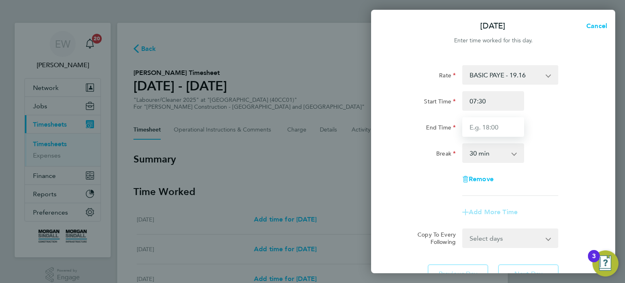
type input "16:30"
click at [548, 160] on div "Break 0 min 15 min 30 min 45 min 60 min 75 min 90 min" at bounding box center [493, 153] width 205 height 20
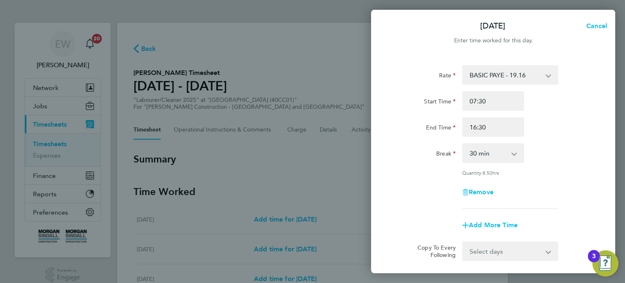
scroll to position [25, 0]
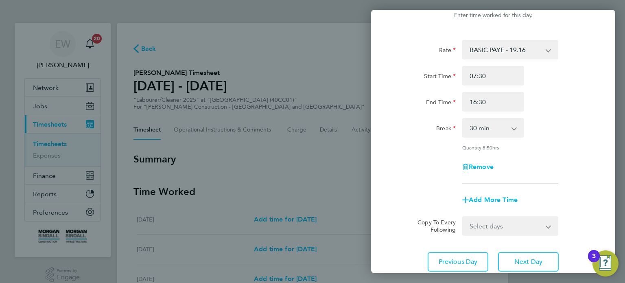
click at [497, 221] on select "Select days Day Wednesday Thursday Friday" at bounding box center [505, 226] width 85 height 18
select select "DAY"
click at [463, 217] on select "Select days Day Wednesday Thursday Friday" at bounding box center [505, 226] width 85 height 18
select select "2025-08-29"
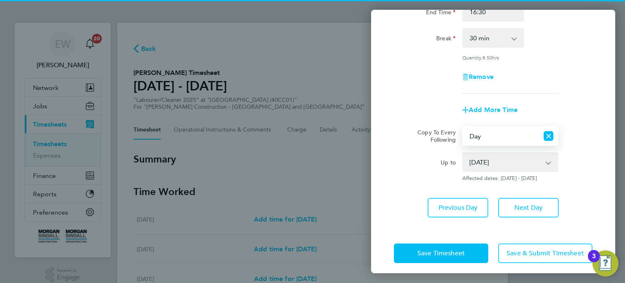
scroll to position [120, 0]
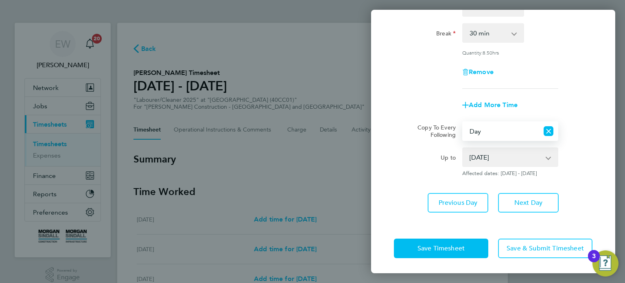
click at [490, 157] on select "27 Aug 2025 28 Aug 2025 29 Aug 2025" at bounding box center [505, 157] width 85 height 18
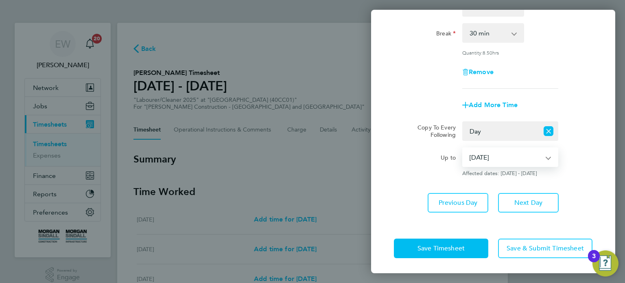
click at [463, 148] on select "27 Aug 2025 28 Aug 2025 29 Aug 2025" at bounding box center [505, 157] width 85 height 18
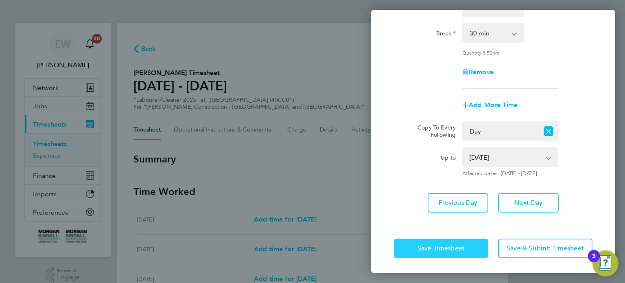
click at [458, 245] on span "Save Timesheet" at bounding box center [441, 248] width 47 height 8
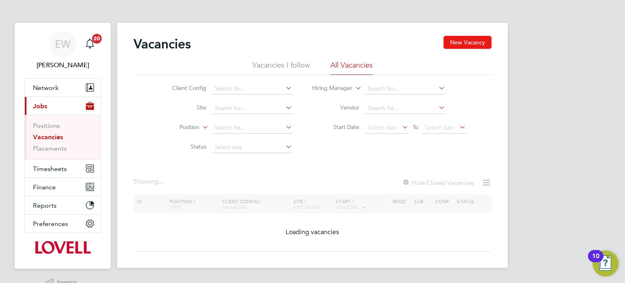
click at [468, 38] on button "New Vacancy" at bounding box center [468, 42] width 48 height 13
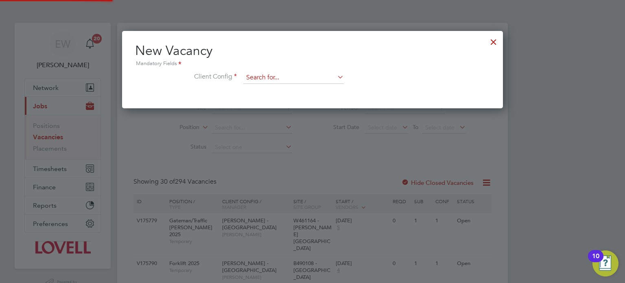
click at [271, 80] on input at bounding box center [293, 78] width 101 height 12
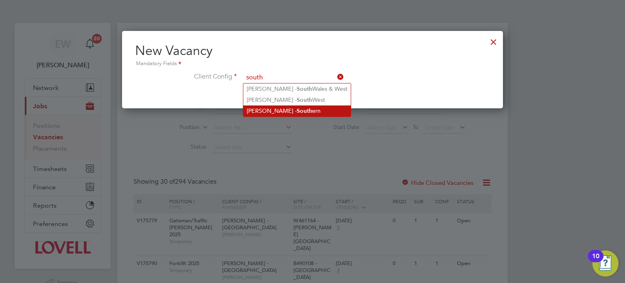
click at [297, 108] on b "South" at bounding box center [304, 110] width 15 height 7
type input "[PERSON_NAME] - Southern"
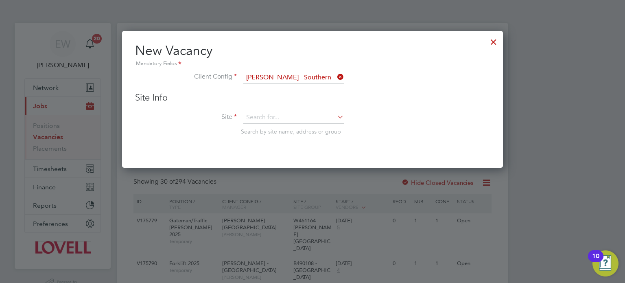
scroll to position [137, 381]
click at [285, 112] on input at bounding box center [293, 118] width 101 height 12
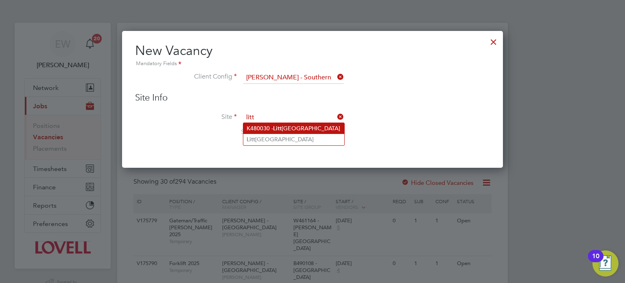
click at [294, 127] on li "K480030 - Litt lehampton" at bounding box center [293, 128] width 101 height 11
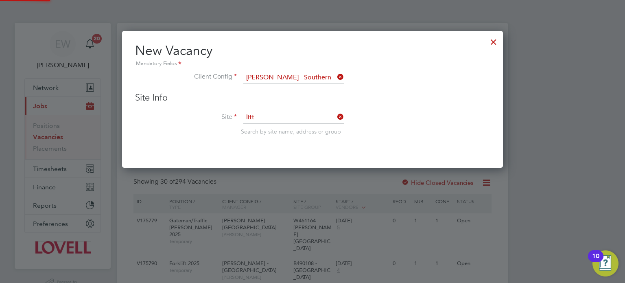
type input "K480030 - [GEOGRAPHIC_DATA]"
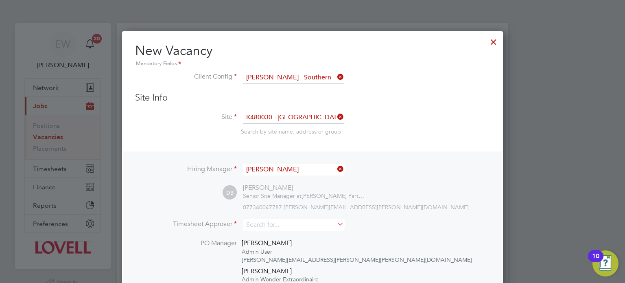
click at [292, 169] on input "Dan Byng" at bounding box center [293, 170] width 101 height 12
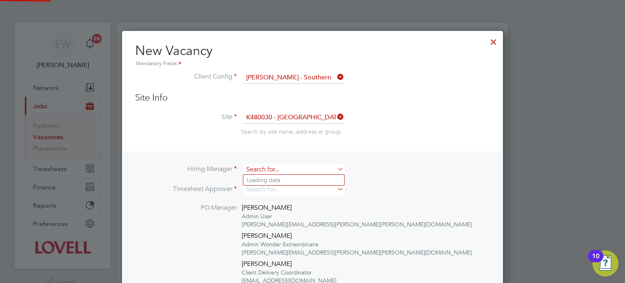
scroll to position [4, 4]
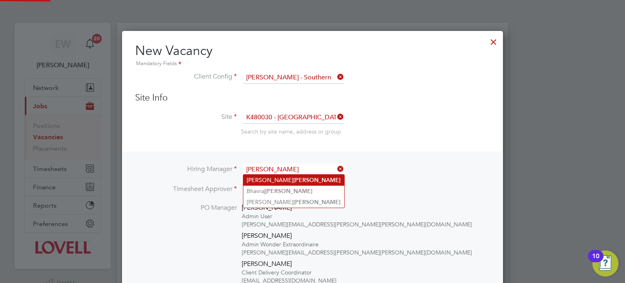
click at [291, 182] on li "Ryan Gill" at bounding box center [293, 180] width 101 height 11
type input "Ryan Gill"
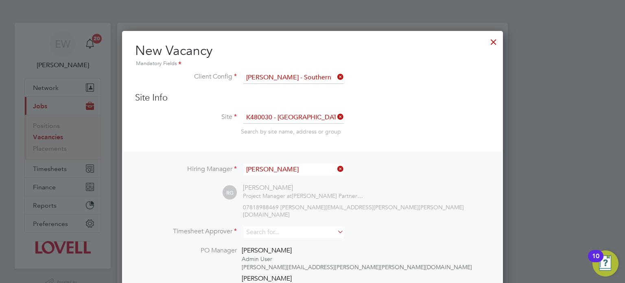
scroll to position [449, 381]
click at [282, 226] on input at bounding box center [293, 232] width 101 height 12
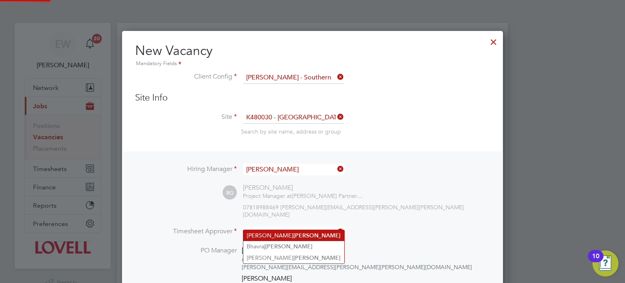
click at [283, 235] on li "Ryan Gill" at bounding box center [293, 235] width 101 height 11
type input "Ryan Gill"
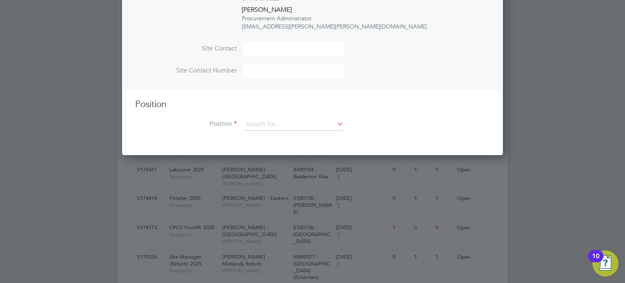
scroll to position [353, 0]
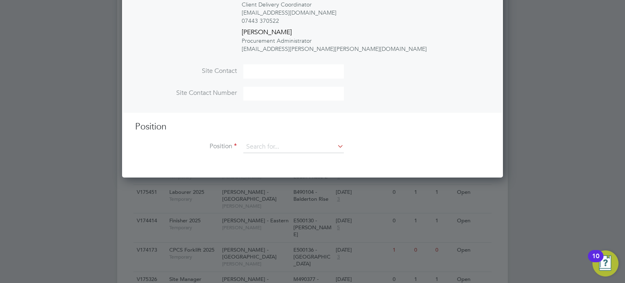
click at [290, 124] on div "Position Position" at bounding box center [312, 141] width 355 height 40
click at [289, 141] on input at bounding box center [293, 147] width 101 height 12
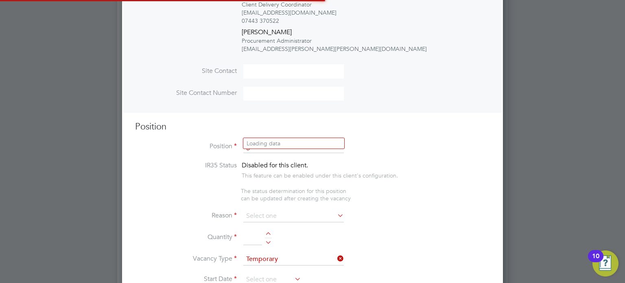
scroll to position [1280, 381]
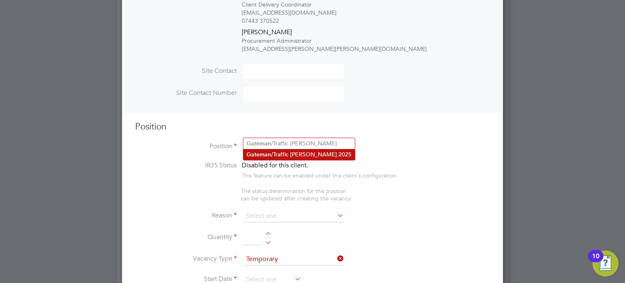
click at [306, 152] on li "Gateman /Traffic Marshall 2025" at bounding box center [299, 154] width 112 height 11
type input "Gateman/Traffic Marshall 2025"
type textarea "."
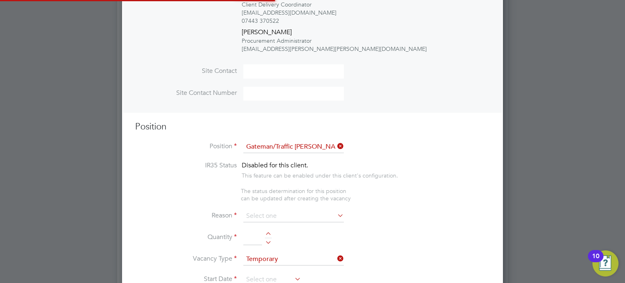
scroll to position [1338, 381]
click at [281, 210] on input at bounding box center [293, 216] width 101 height 12
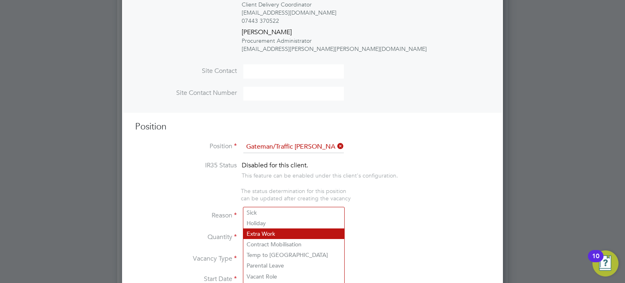
click at [278, 230] on li "Extra Work" at bounding box center [293, 233] width 101 height 11
type input "Extra Work"
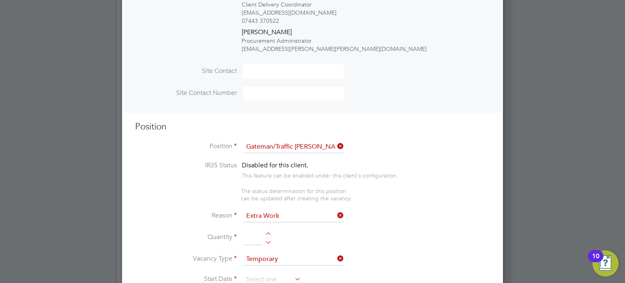
click at [270, 238] on div at bounding box center [268, 241] width 7 height 6
type input "1"
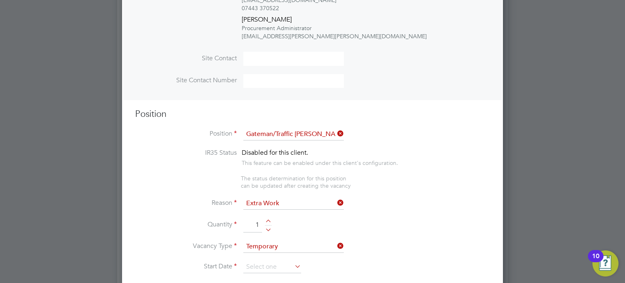
scroll to position [371, 0]
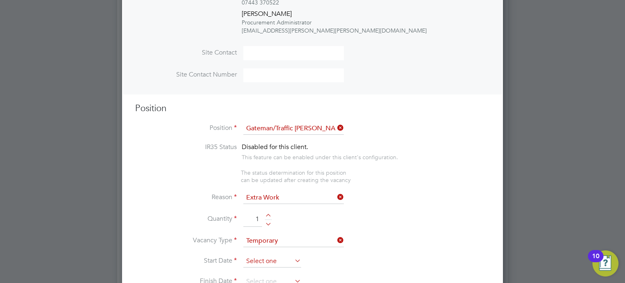
click at [256, 255] on input at bounding box center [272, 261] width 58 height 12
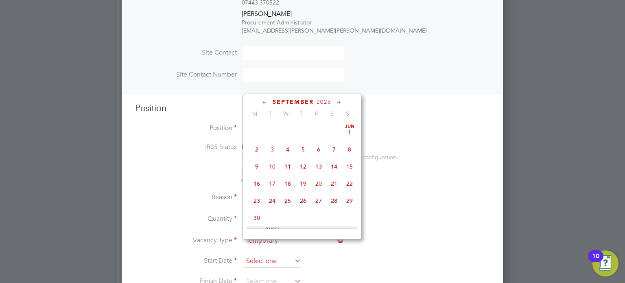
scroll to position [253, 0]
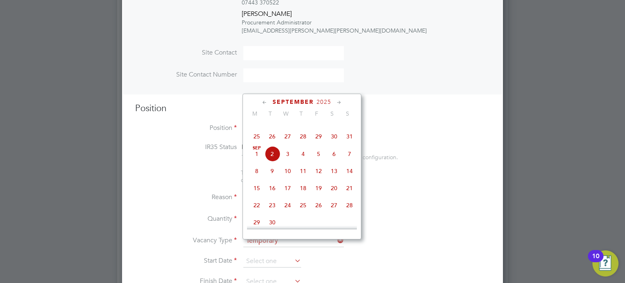
click at [274, 144] on span "26" at bounding box center [272, 136] width 15 height 15
type input "26 Aug 2025"
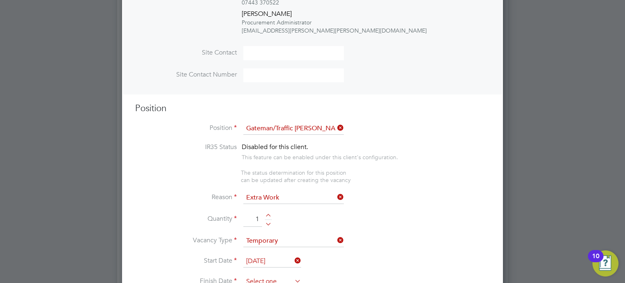
click at [276, 276] on input at bounding box center [272, 282] width 58 height 12
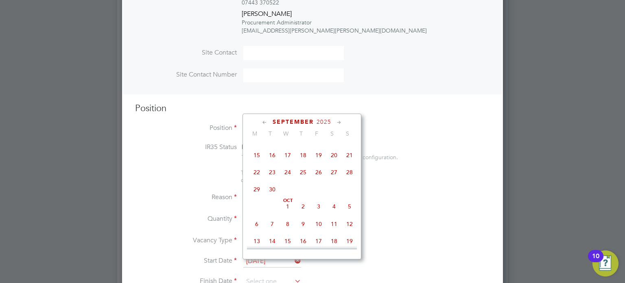
scroll to position [315, 0]
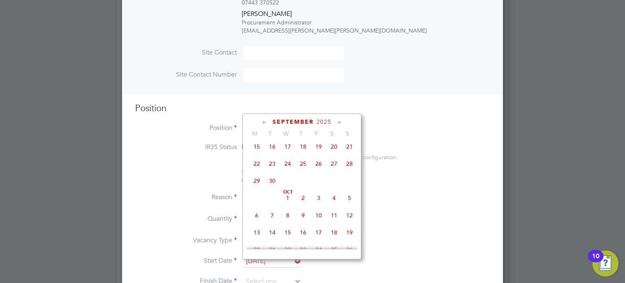
click at [319, 206] on span "3" at bounding box center [318, 197] width 15 height 15
type input "03 Oct 2025"
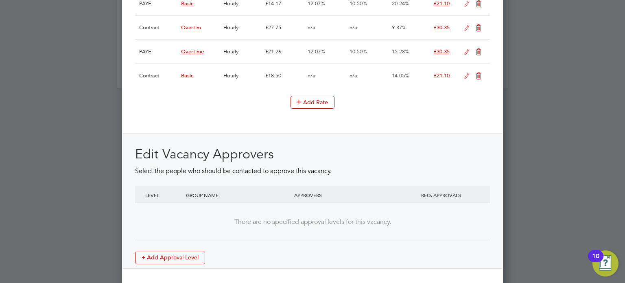
scroll to position [0, 0]
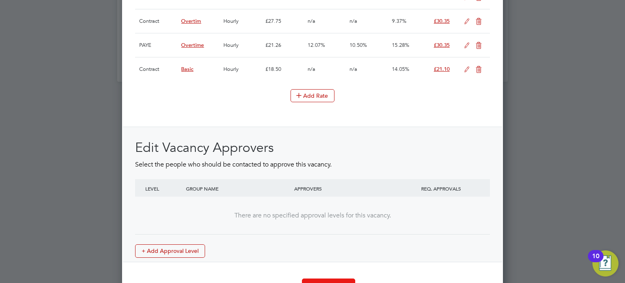
click at [331, 278] on button "Create Vacancy" at bounding box center [328, 284] width 53 height 13
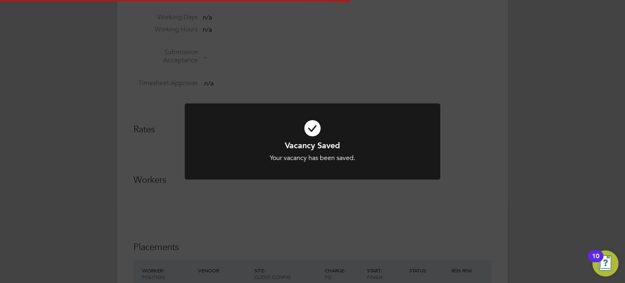
click at [559, 211] on div "Vacancy Saved Your vacancy has been saved. Cancel Okay" at bounding box center [312, 141] width 625 height 283
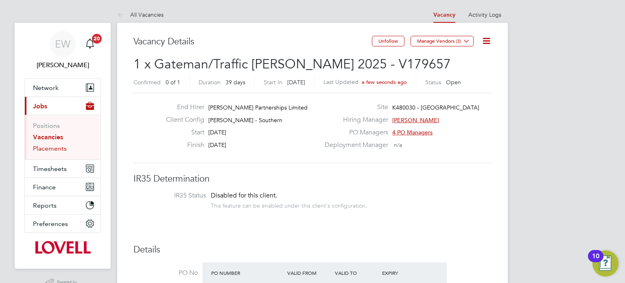
click at [45, 147] on link "Placements" at bounding box center [50, 149] width 34 height 8
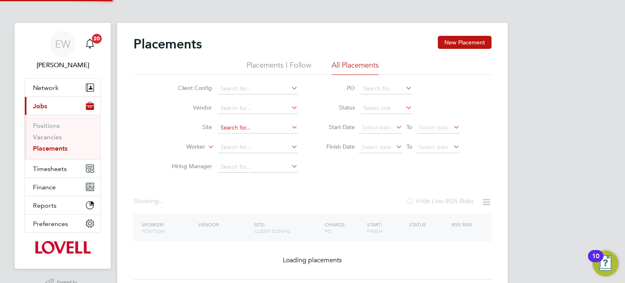
click at [239, 128] on input at bounding box center [258, 127] width 80 height 11
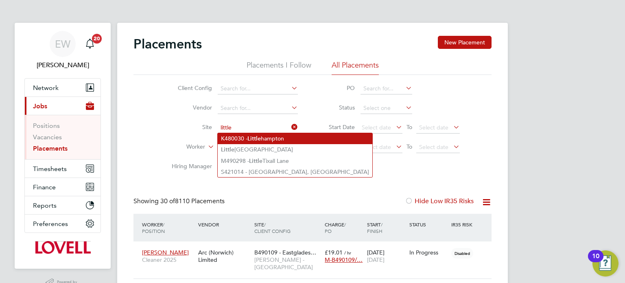
click at [257, 140] on b "Little" at bounding box center [254, 138] width 13 height 7
type input "K480030 - Littlehampton"
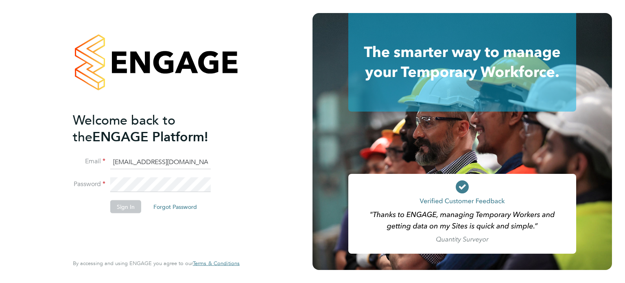
click at [123, 159] on input "[EMAIL_ADDRESS][DOMAIN_NAME]" at bounding box center [160, 162] width 101 height 15
type input "[EMAIL_ADDRESS][PERSON_NAME][DOMAIN_NAME]"
click at [122, 207] on button "Sign In" at bounding box center [125, 206] width 31 height 13
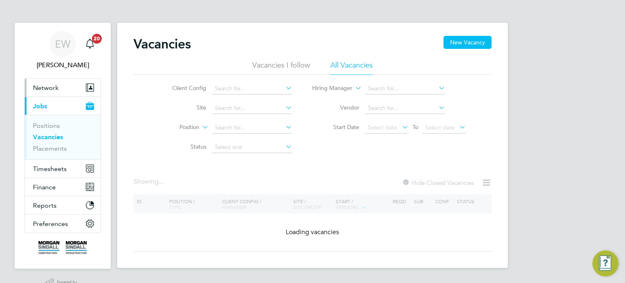
click at [28, 85] on button "Network" at bounding box center [63, 88] width 76 height 18
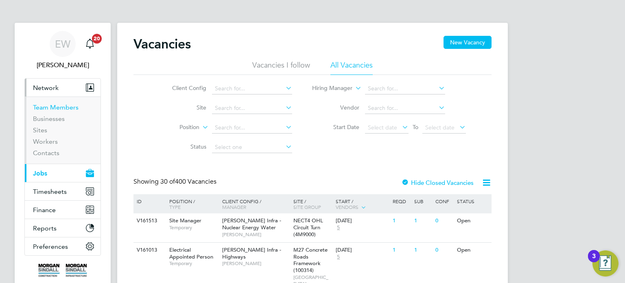
click at [65, 106] on link "Team Members" at bounding box center [56, 107] width 46 height 8
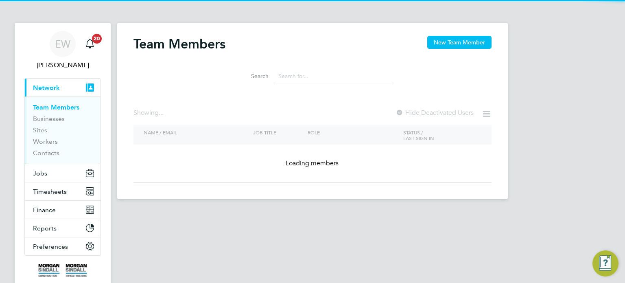
click at [312, 76] on input at bounding box center [333, 76] width 119 height 16
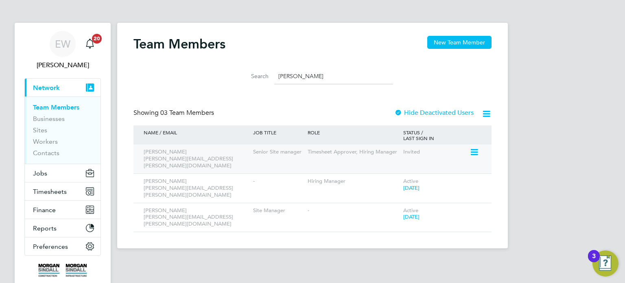
type input "[PERSON_NAME]"
click at [476, 152] on icon at bounding box center [474, 152] width 8 height 10
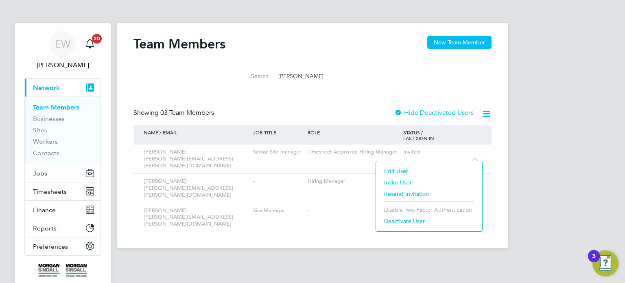
click at [411, 195] on li "Resend Invitation" at bounding box center [429, 193] width 98 height 11
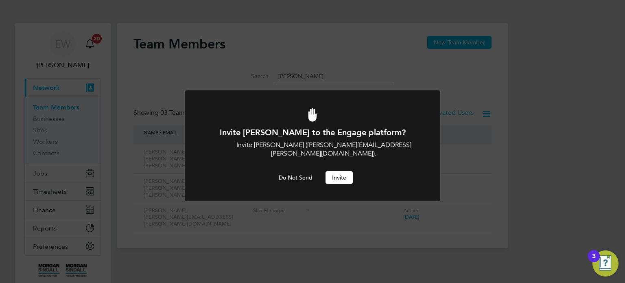
click at [338, 174] on button "Invite" at bounding box center [339, 177] width 27 height 13
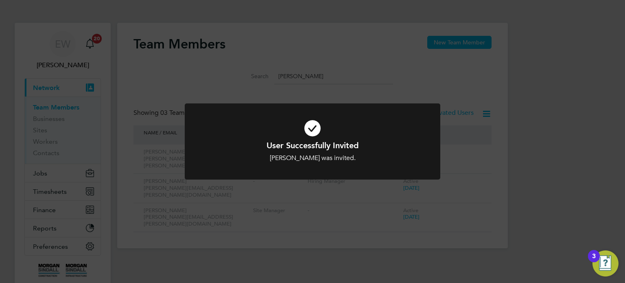
click at [598, 10] on div "User Successfully Invited [PERSON_NAME] was invited. Cancel Okay" at bounding box center [312, 141] width 625 height 283
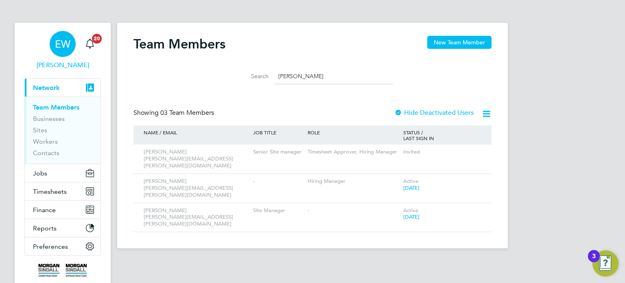
click at [60, 51] on div "EW" at bounding box center [63, 44] width 26 height 26
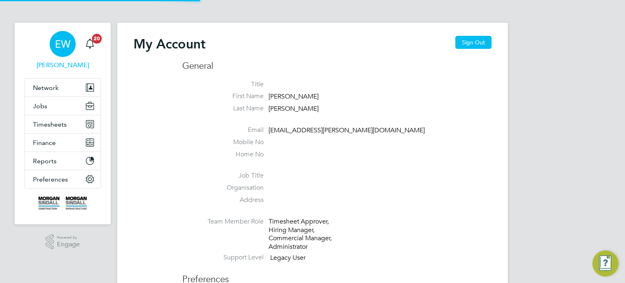
type input "[EMAIL_ADDRESS][PERSON_NAME][DOMAIN_NAME]"
click at [473, 36] on button "Sign Out" at bounding box center [474, 42] width 36 height 13
